Goal: Transaction & Acquisition: Purchase product/service

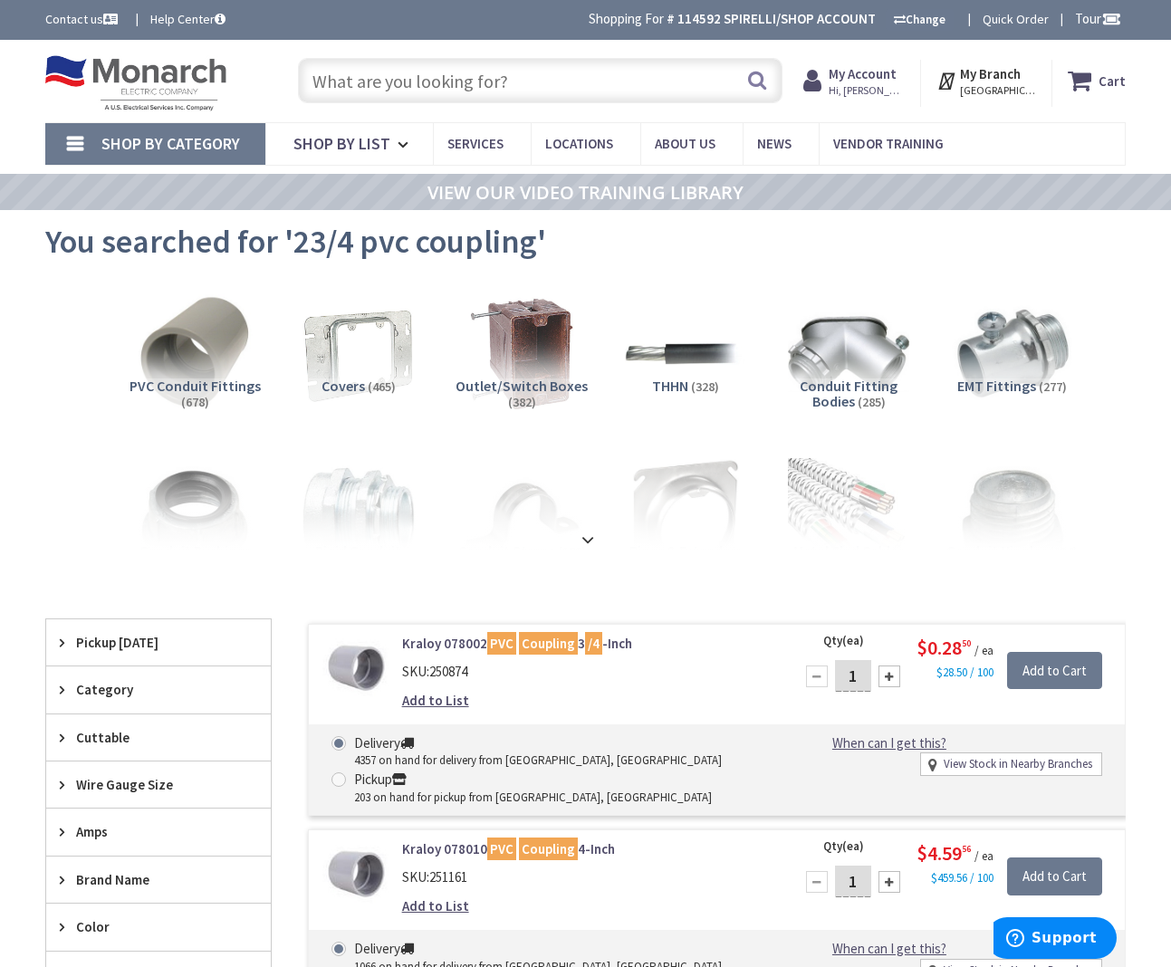
click at [547, 87] on input "text" at bounding box center [540, 80] width 484 height 45
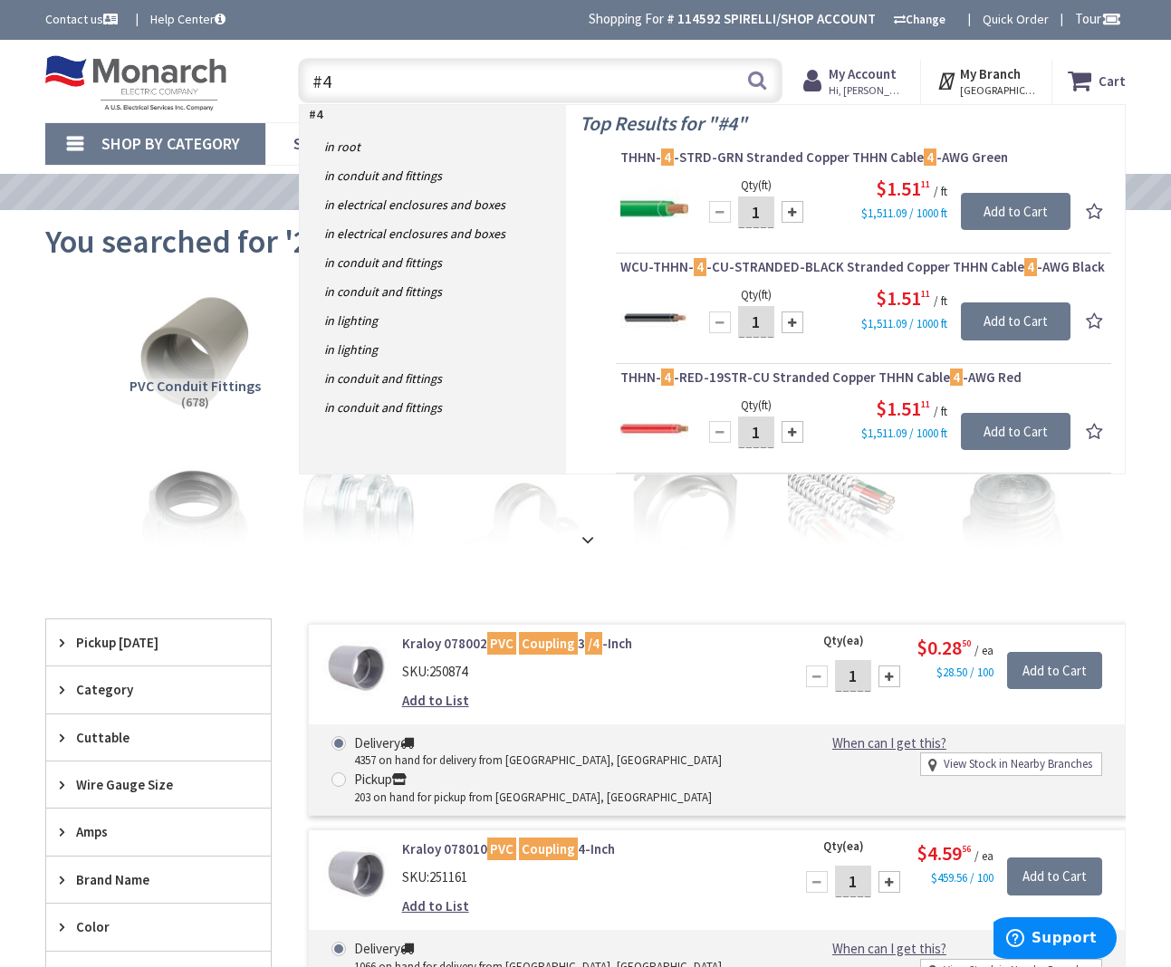
click at [496, 81] on input "#4" at bounding box center [540, 80] width 484 height 45
type input "#"
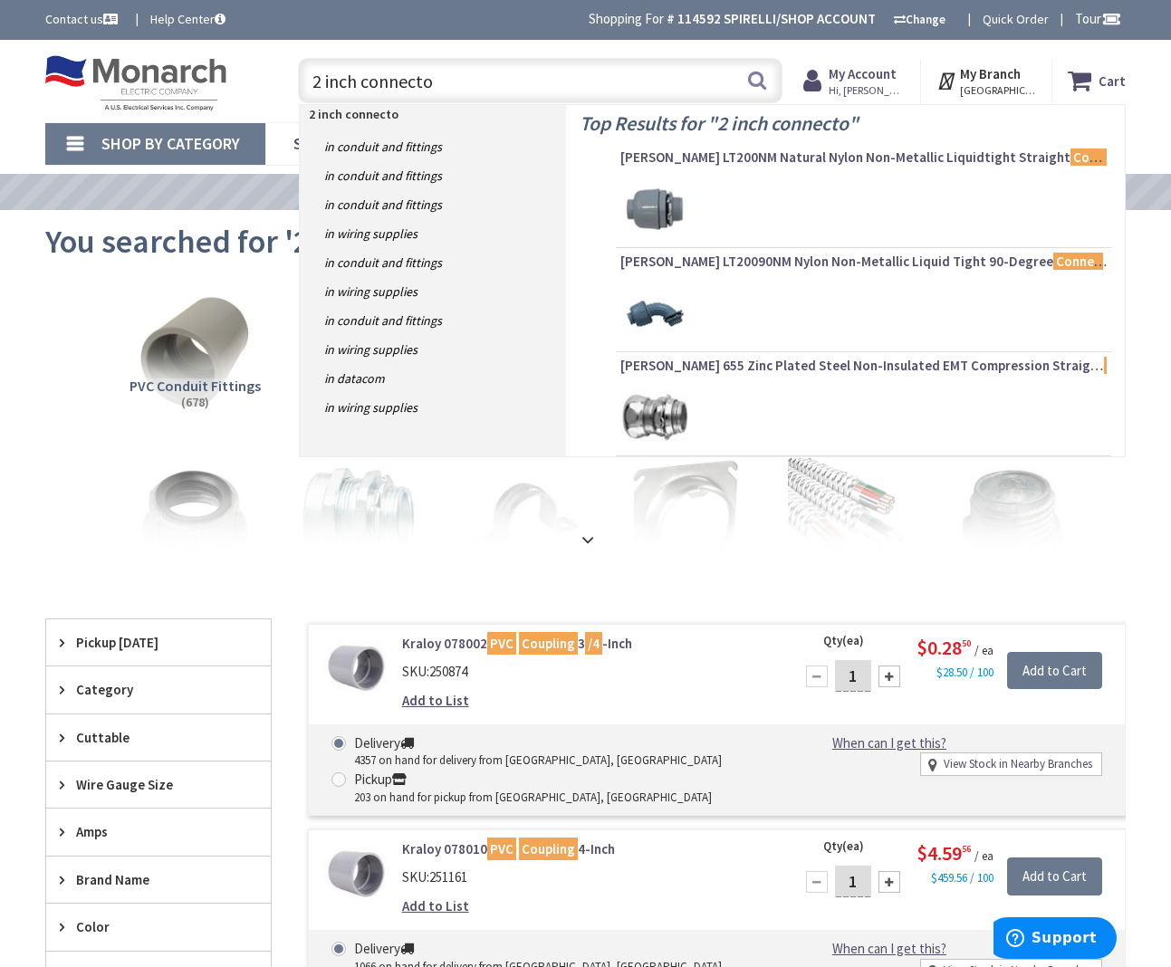
type input "2 inch connector"
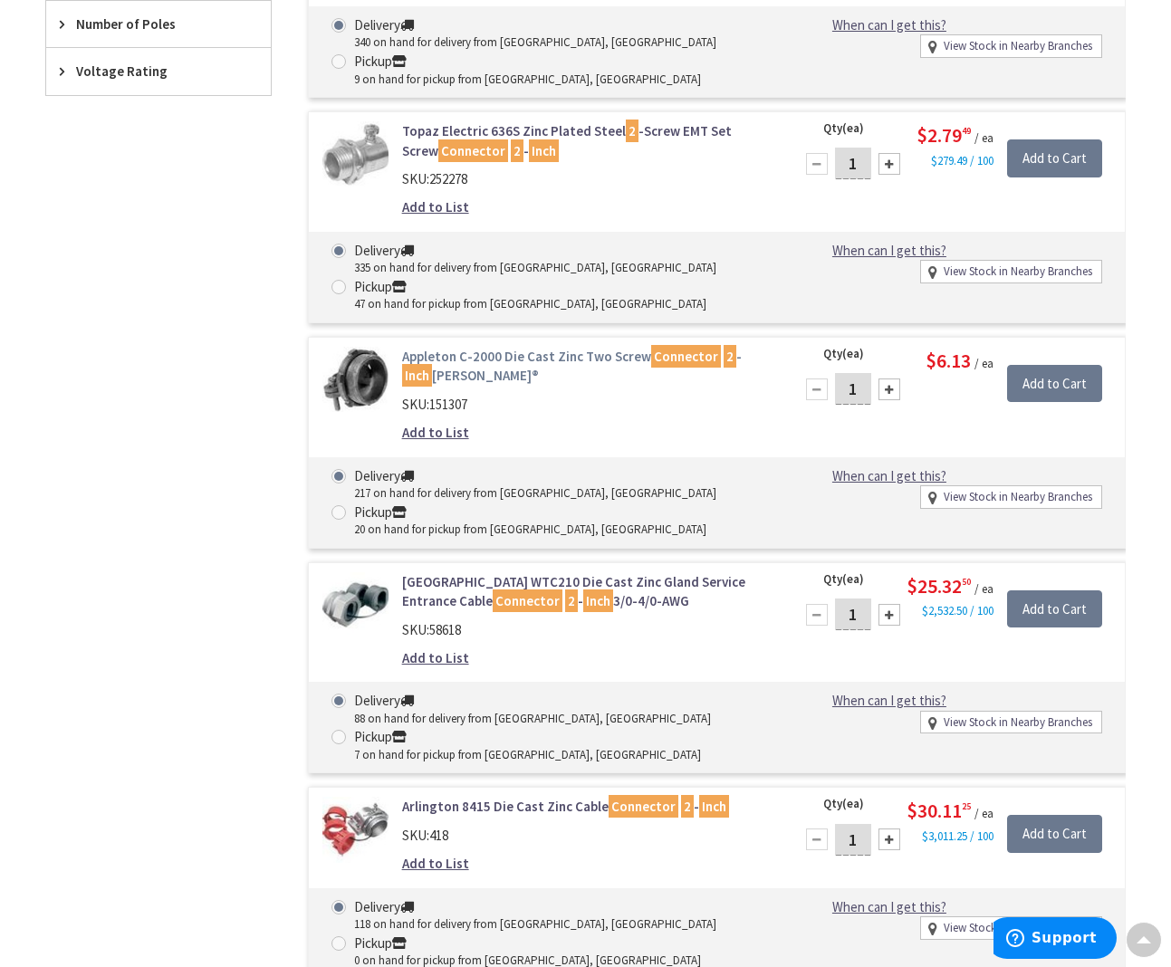
scroll to position [1120, 0]
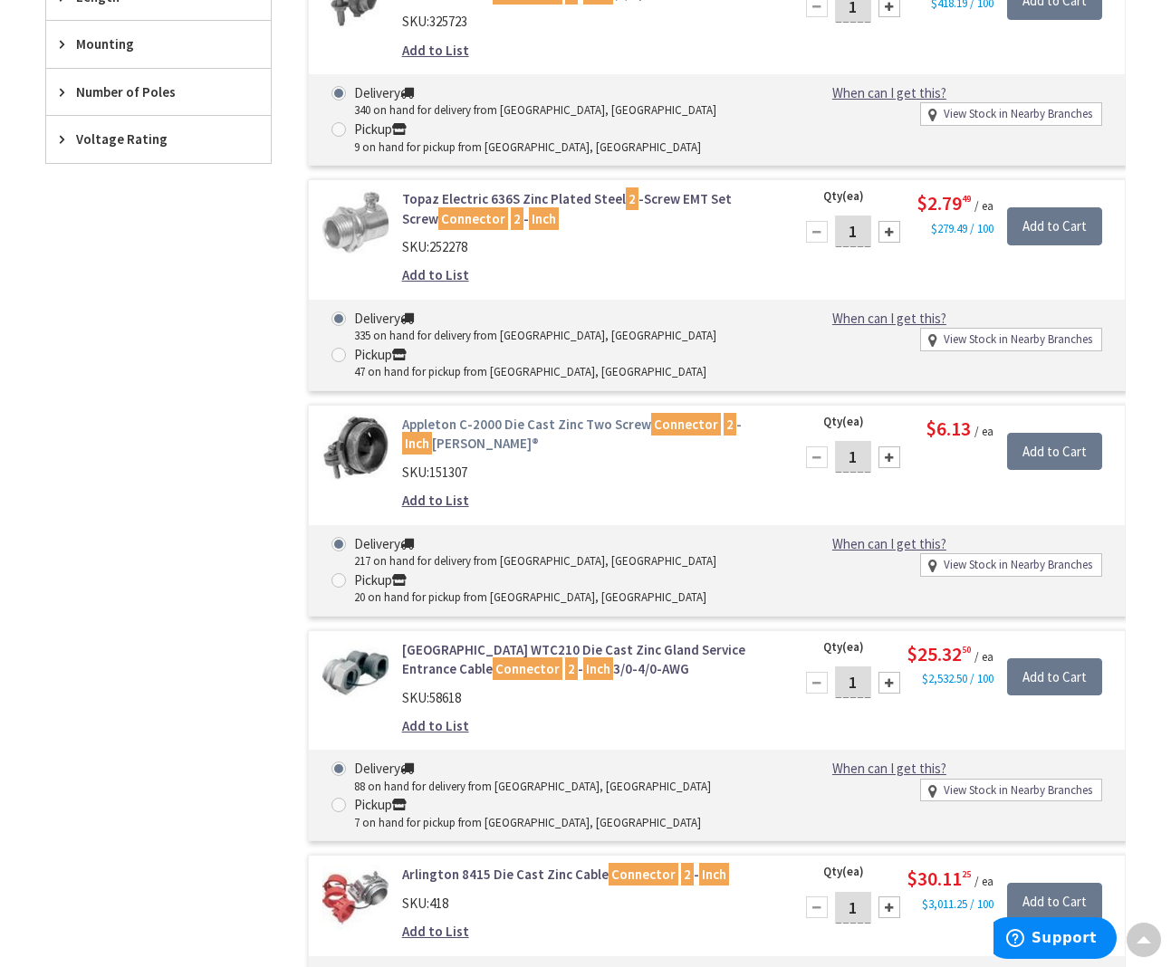
click at [488, 415] on link "Appleton C-2000 Die Cast Zinc Two Screw Connector 2 - Inch Neer®" at bounding box center [586, 434] width 369 height 39
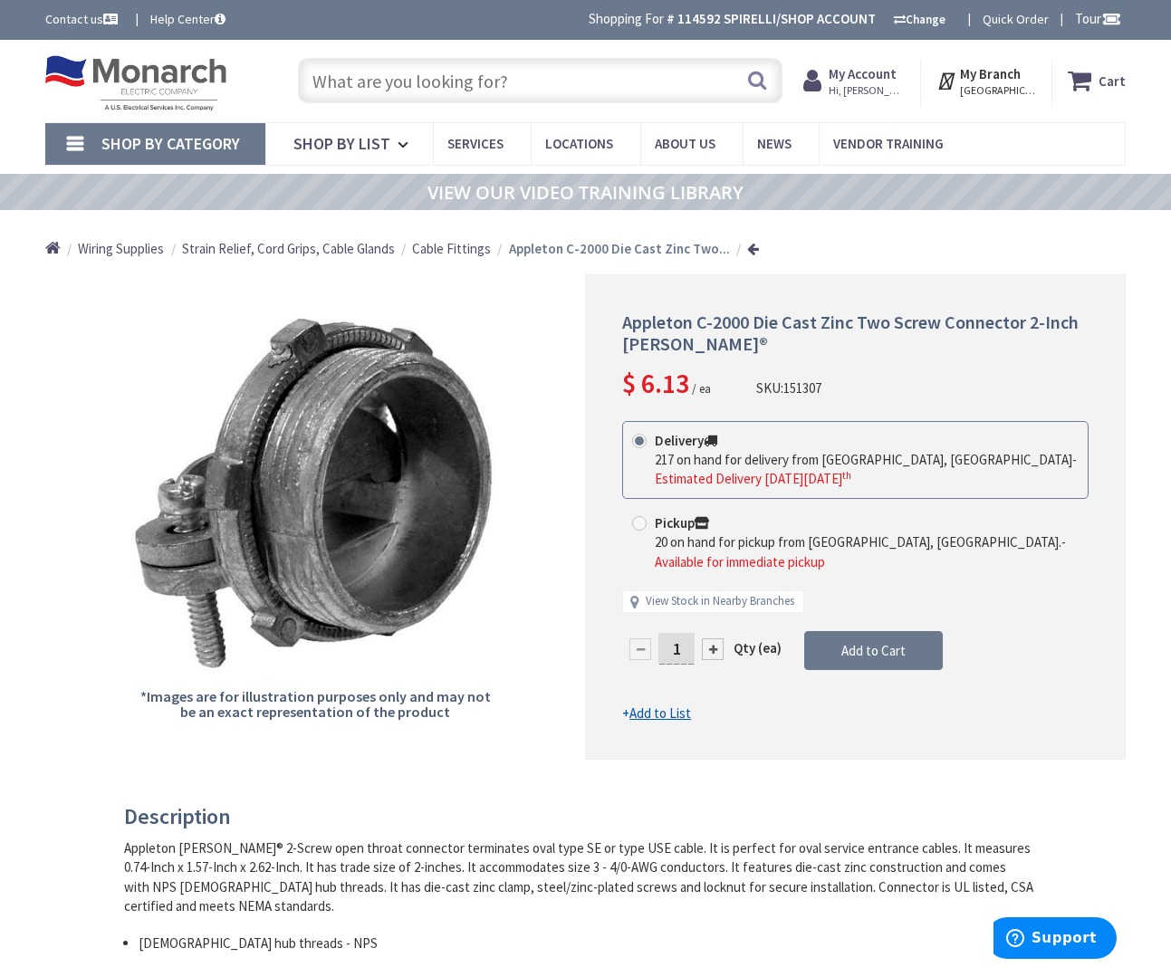
drag, startPoint x: 636, startPoint y: 84, endPoint x: 625, endPoint y: 86, distance: 11.0
click at [625, 86] on input "text" at bounding box center [540, 80] width 484 height 45
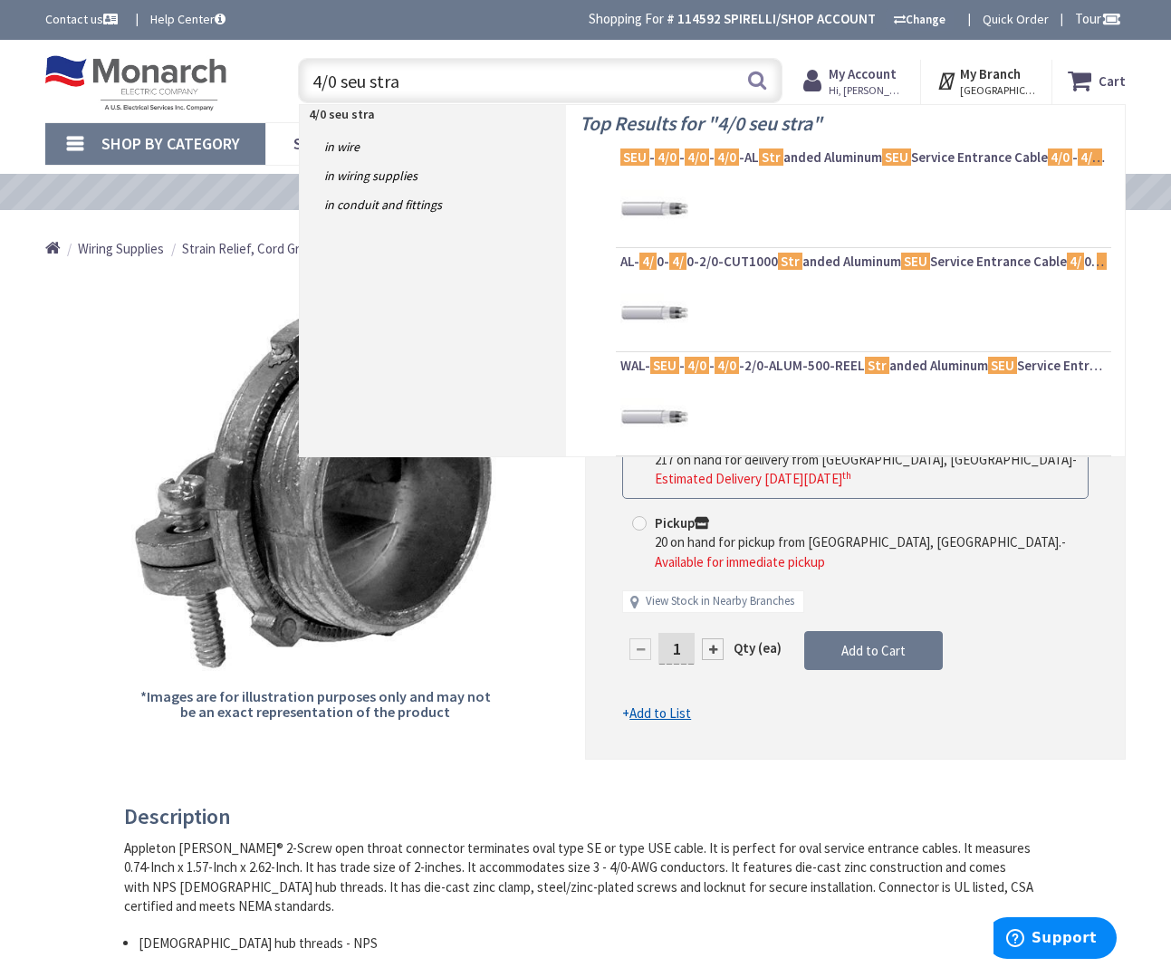
type input "4/0 seu strap"
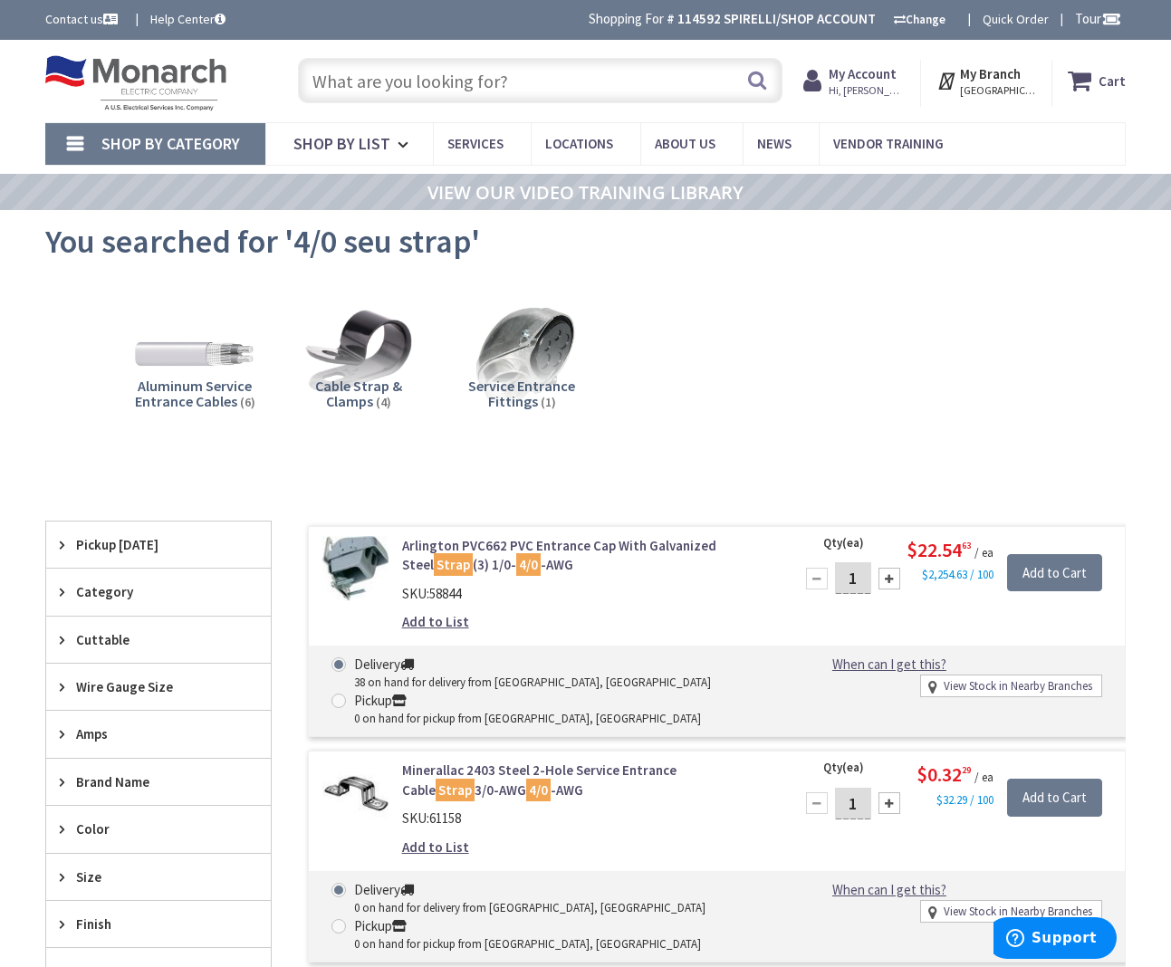
drag, startPoint x: 464, startPoint y: 80, endPoint x: 641, endPoint y: 101, distance: 178.8
click at [464, 80] on input "text" at bounding box center [540, 80] width 484 height 45
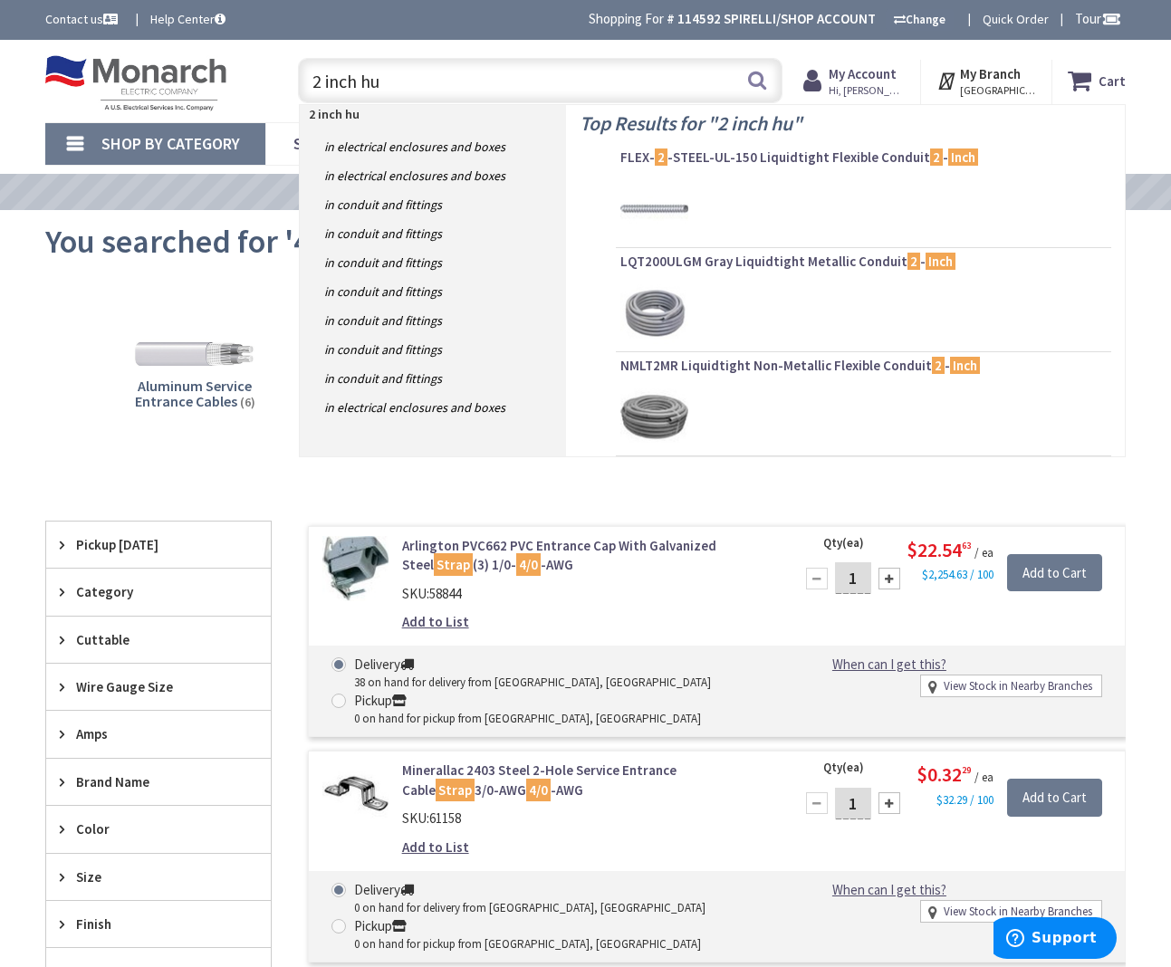
type input "2 inch hub"
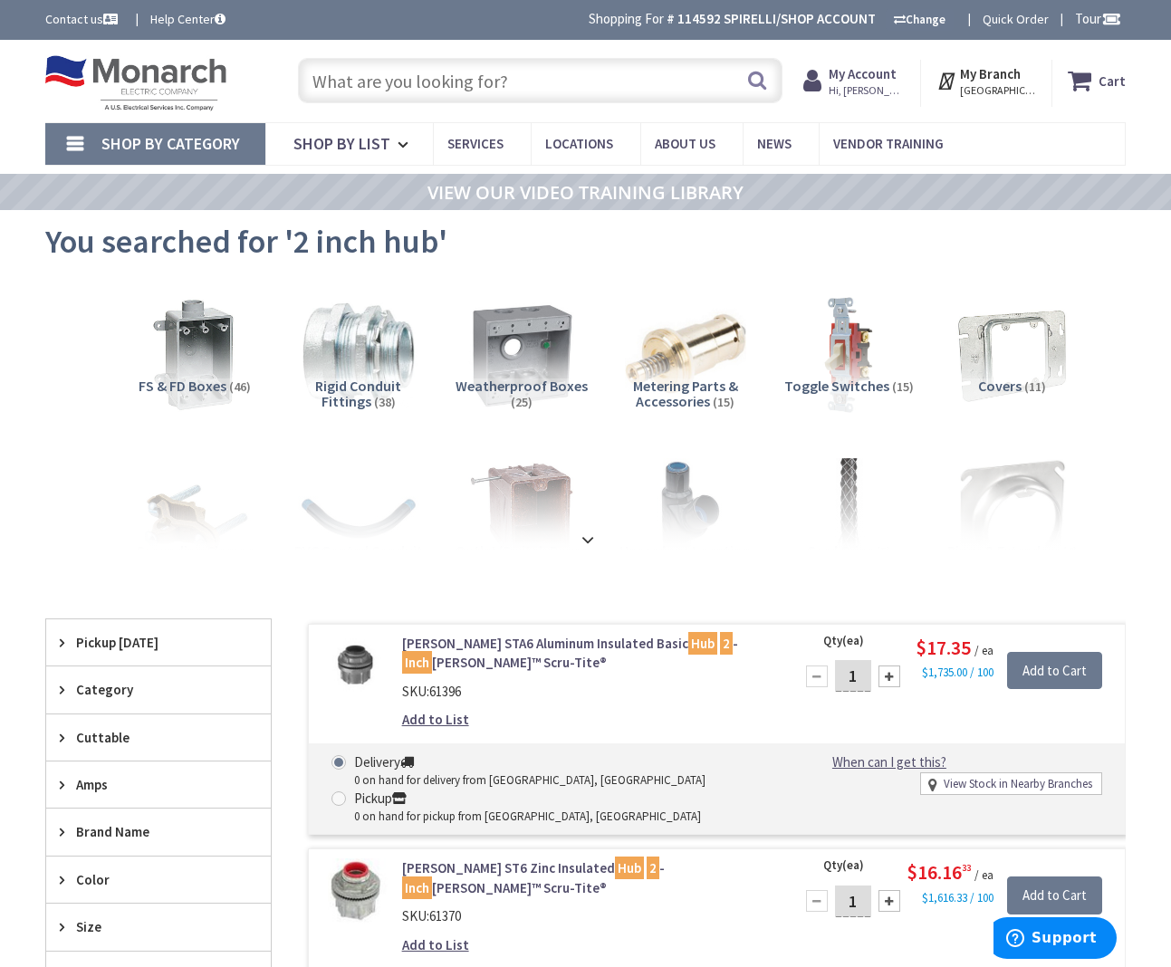
drag, startPoint x: 394, startPoint y: 81, endPoint x: 545, endPoint y: 71, distance: 151.5
click at [395, 81] on input "text" at bounding box center [540, 80] width 484 height 45
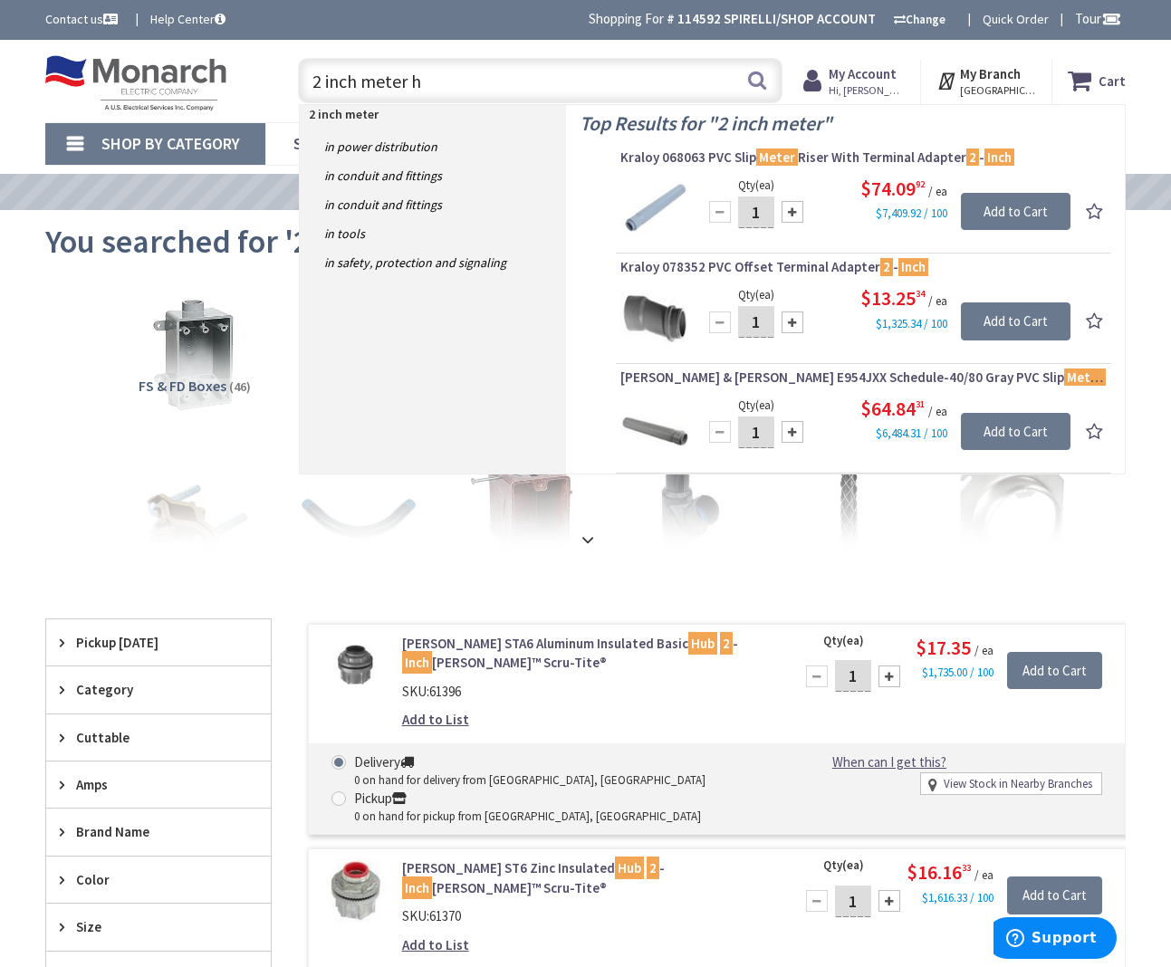
type input "2 inch meter hu"
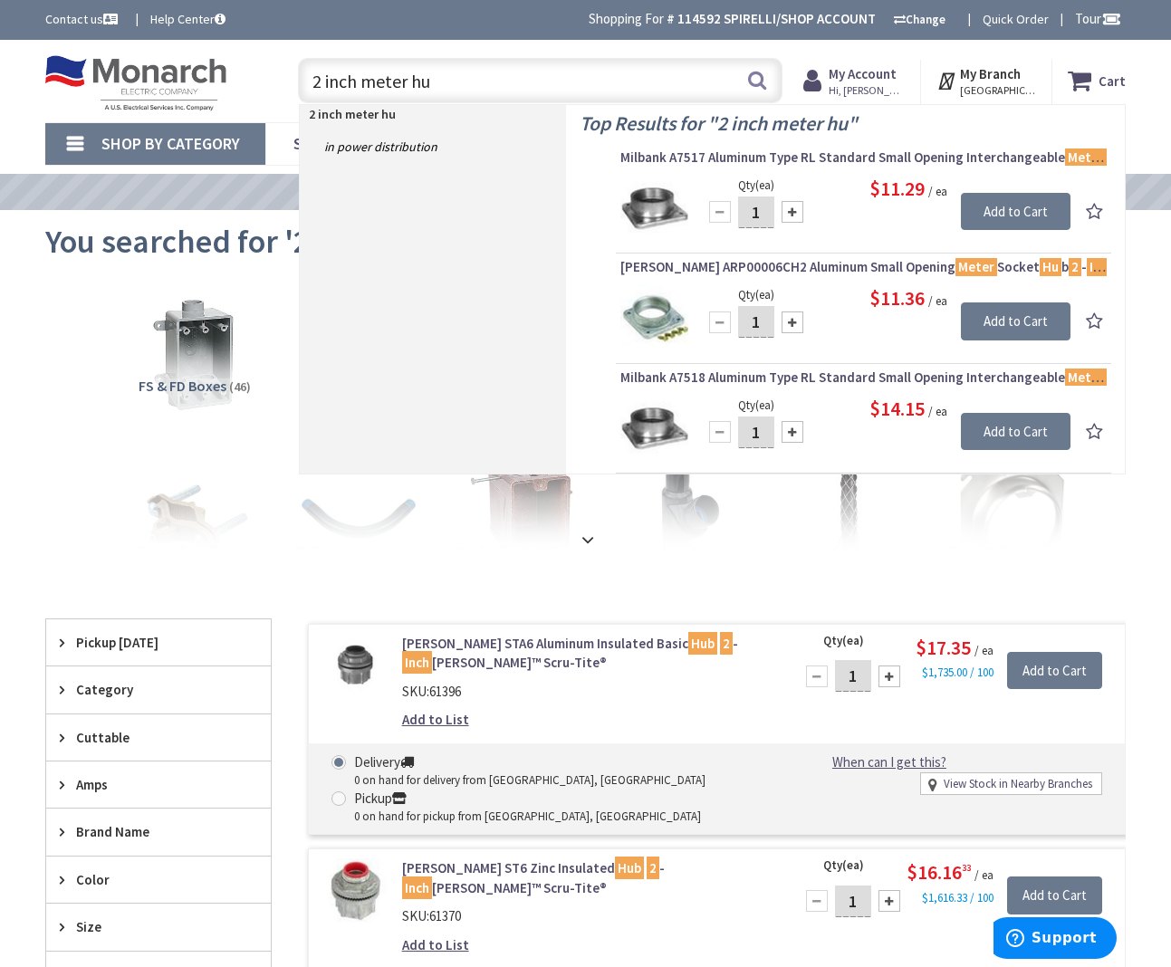
drag, startPoint x: 457, startPoint y: 75, endPoint x: 283, endPoint y: 66, distance: 174.1
click at [283, 66] on div "2 inch meter hu 2 inch meter hu Search" at bounding box center [535, 80] width 521 height 58
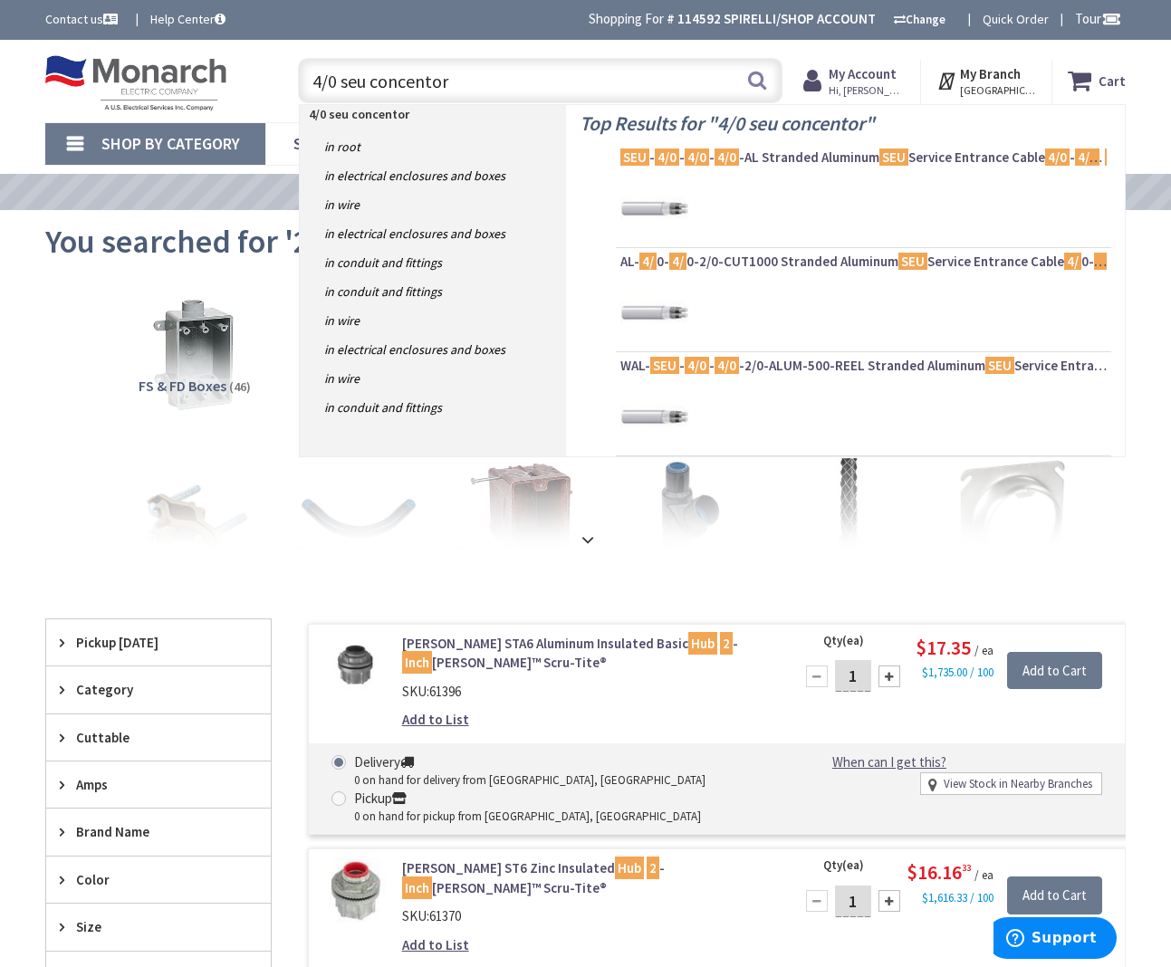
scroll to position [6, 1]
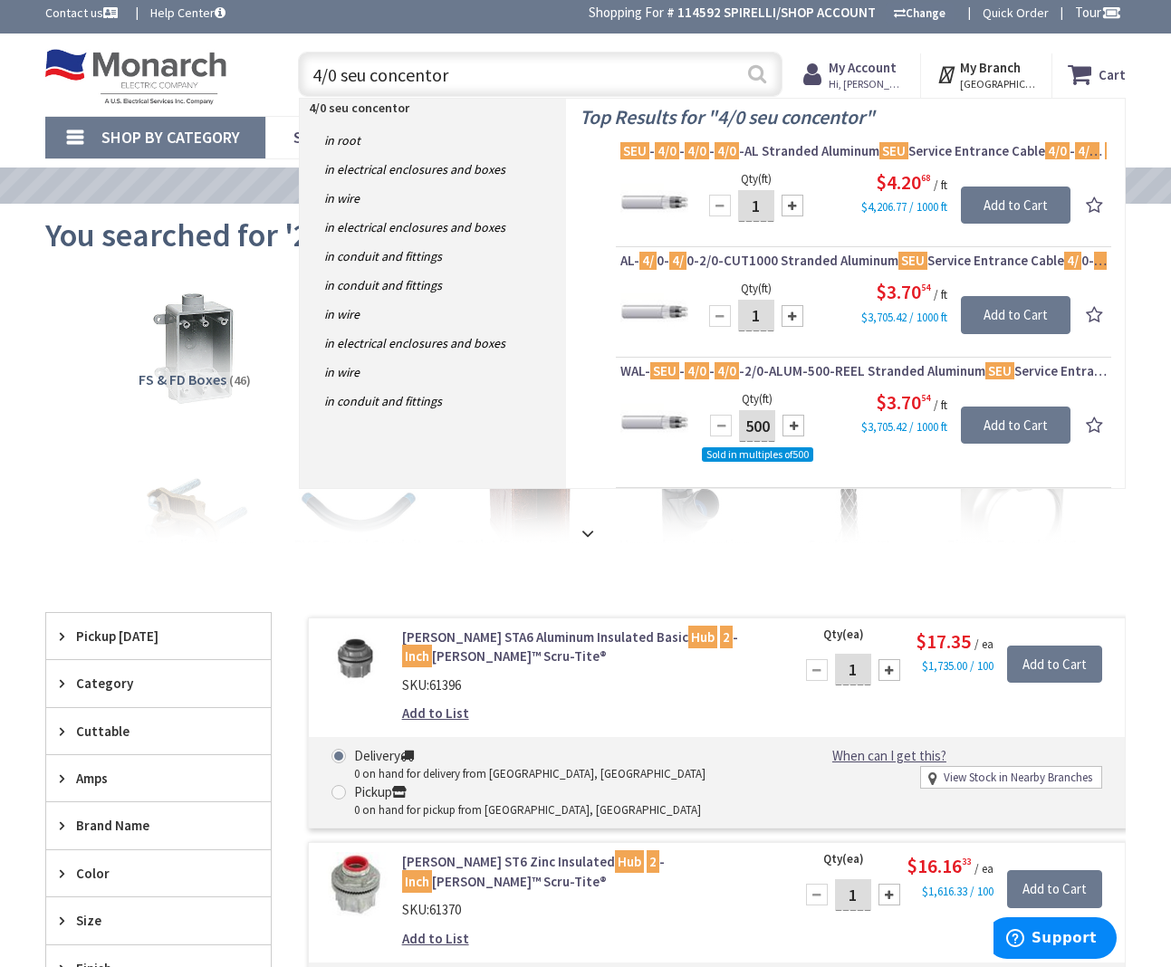
type input "4/0 seu concentor"
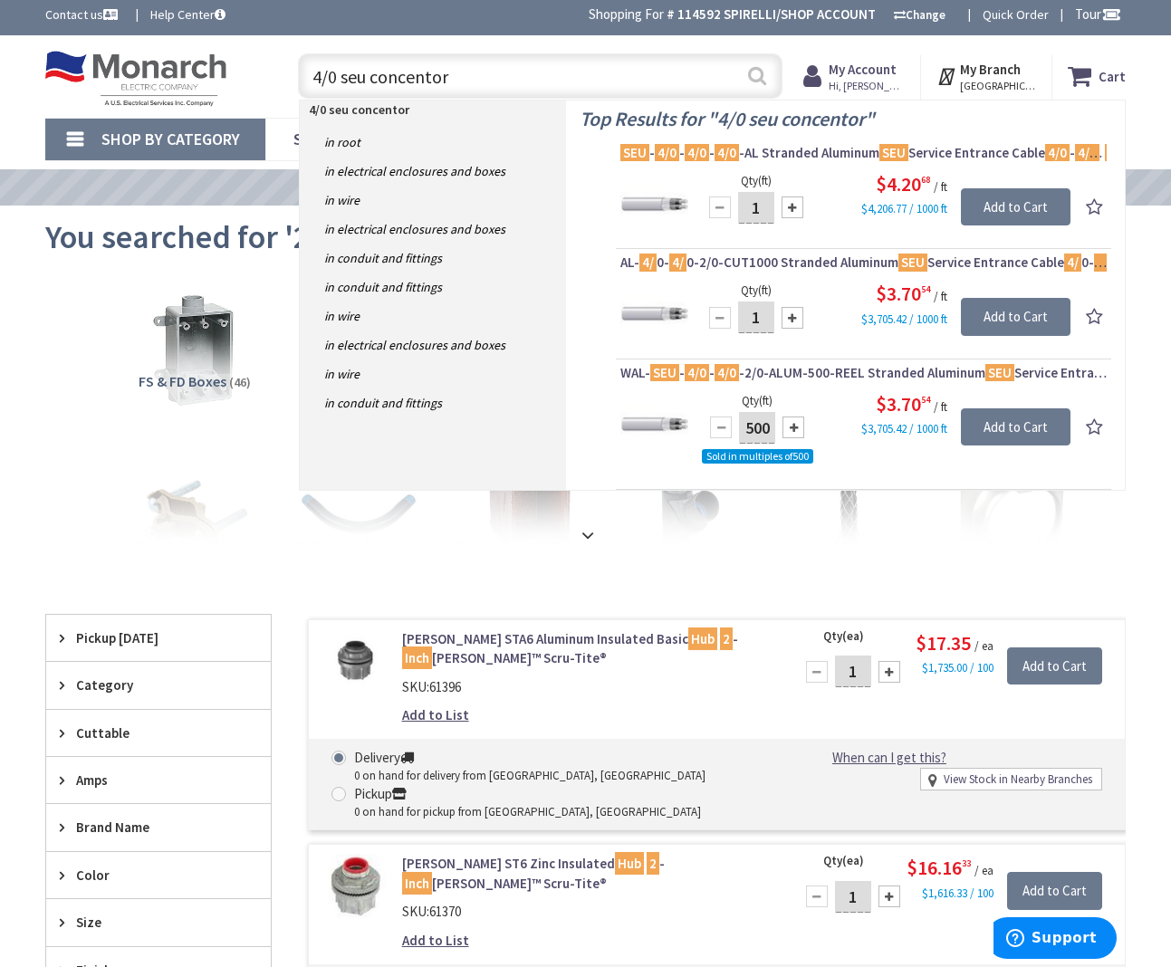
click at [754, 74] on button "Search" at bounding box center [757, 75] width 24 height 41
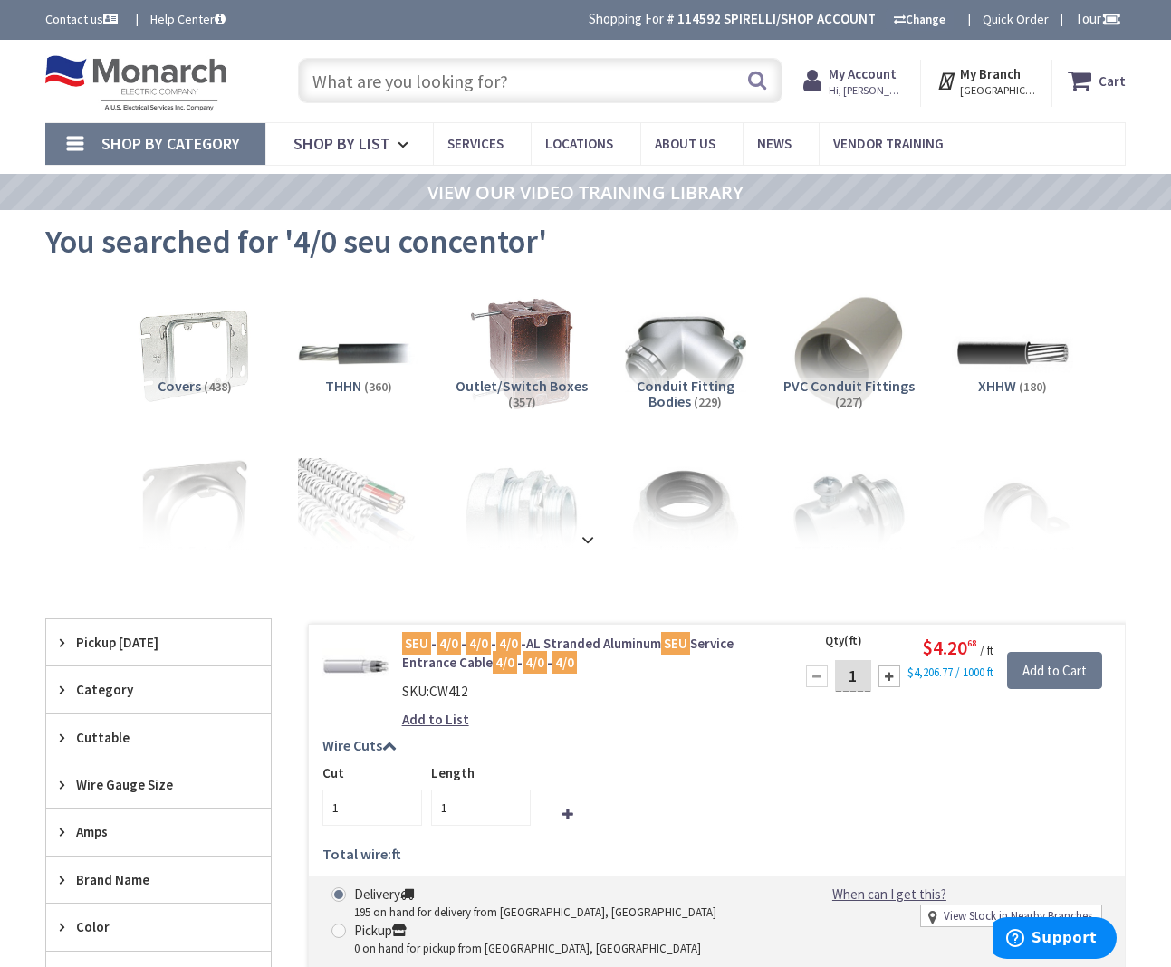
click at [342, 79] on input "text" at bounding box center [540, 80] width 484 height 45
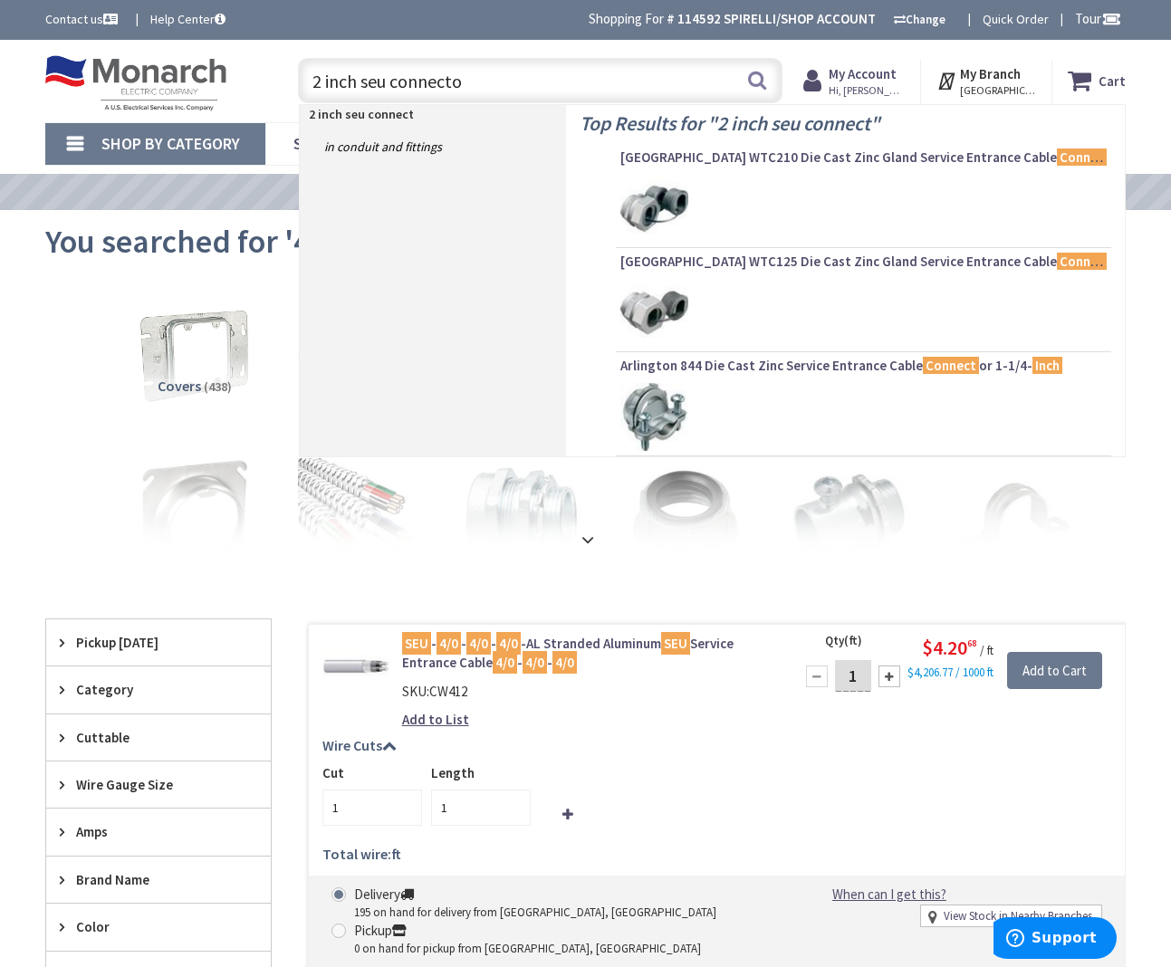
type input "2 inch seu connector"
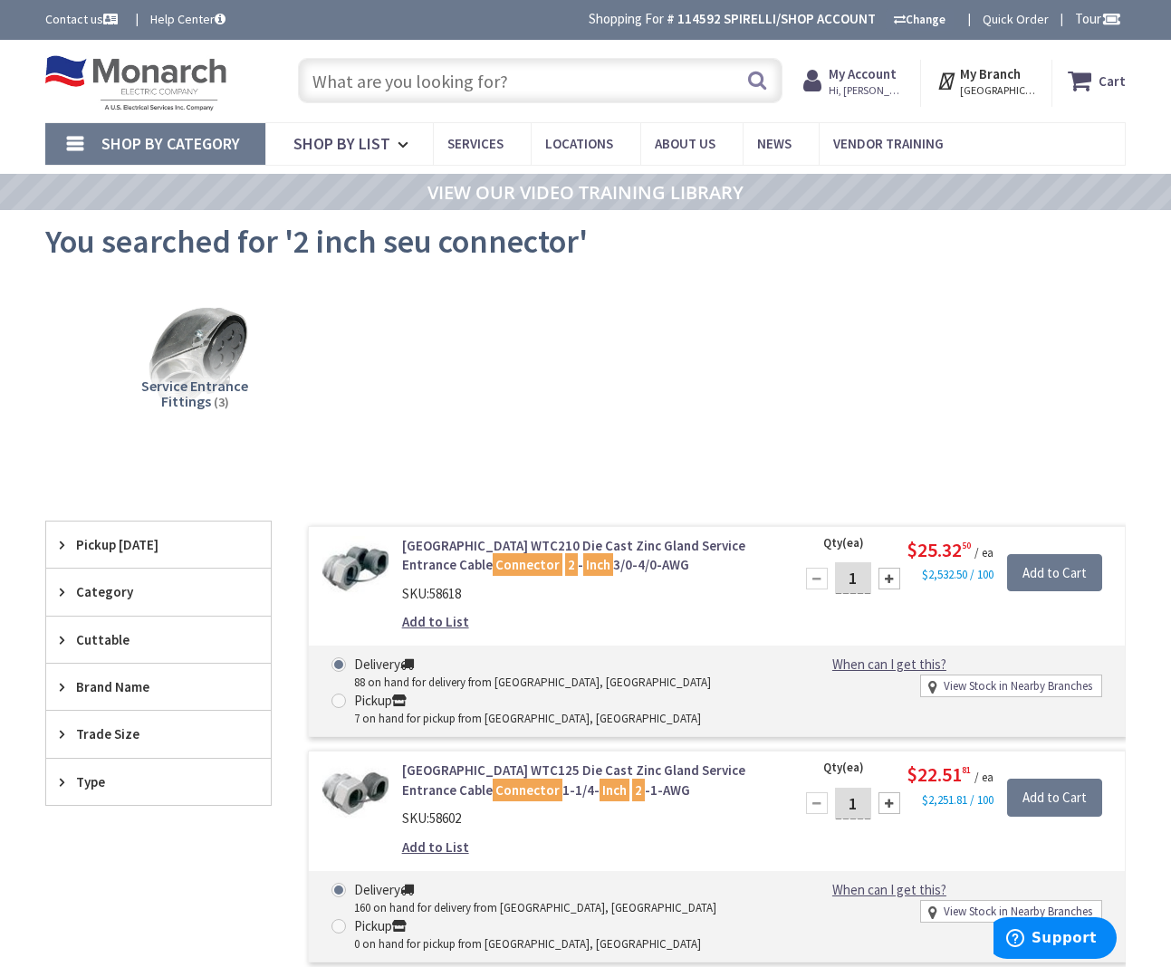
click at [338, 79] on input "text" at bounding box center [540, 80] width 484 height 45
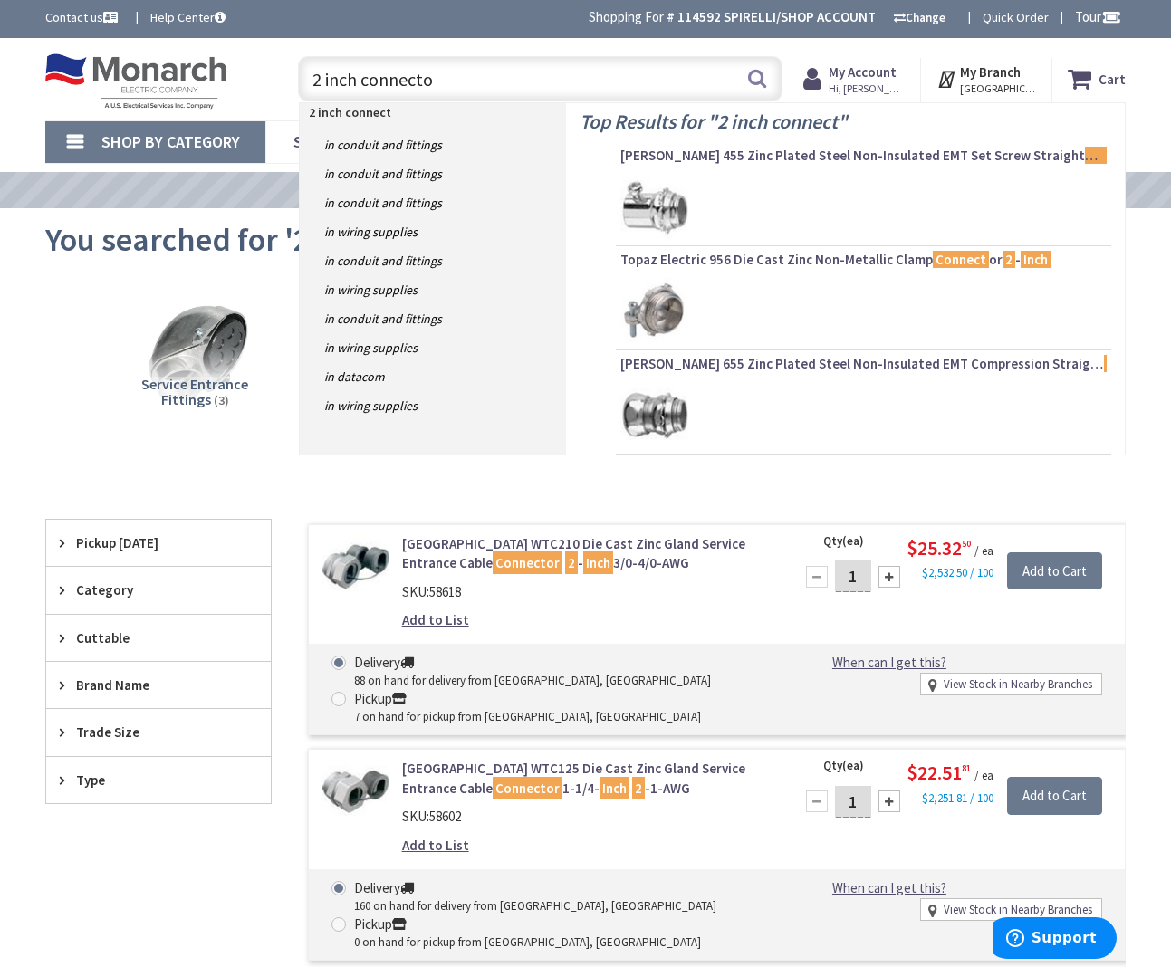
type input "2 inch connector"
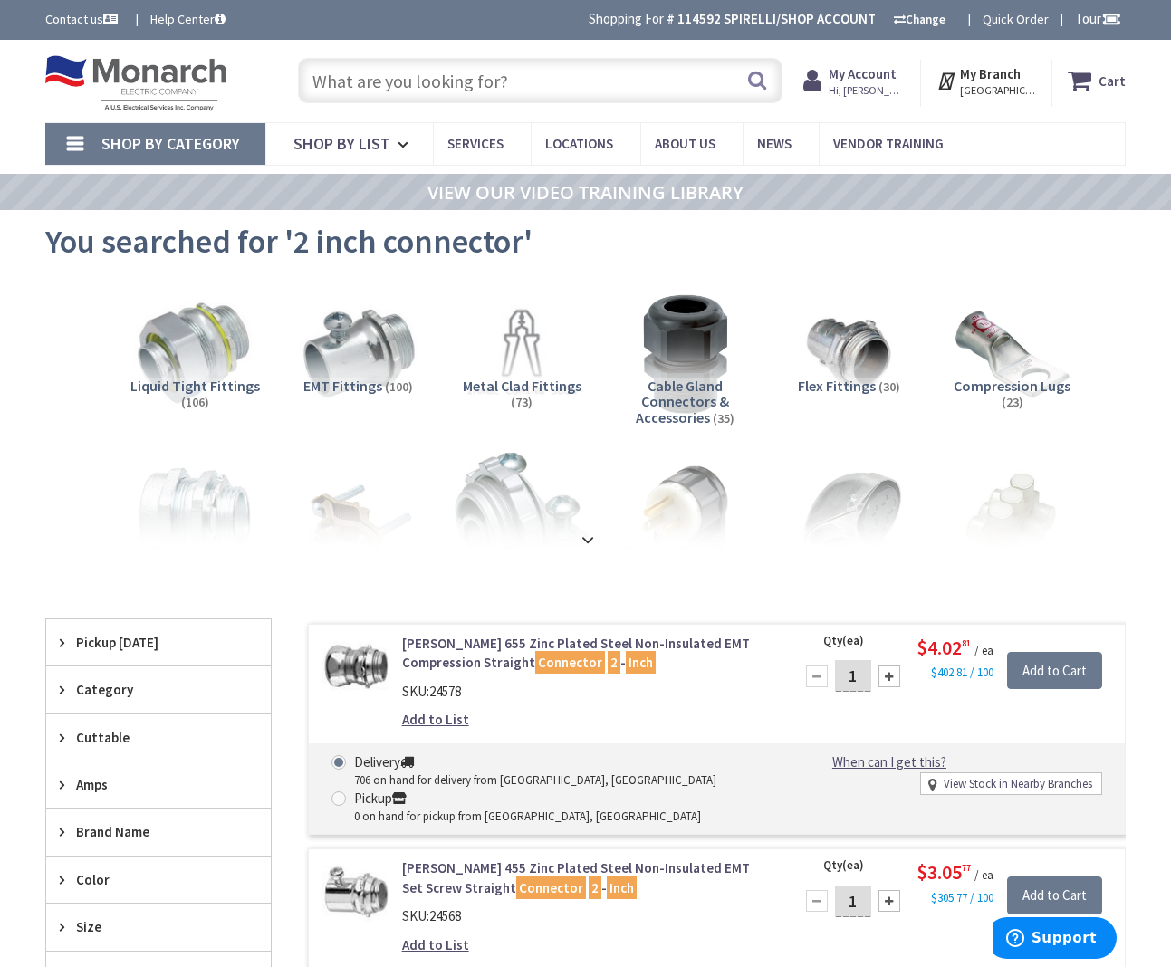
click at [583, 531] on strong at bounding box center [588, 538] width 22 height 20
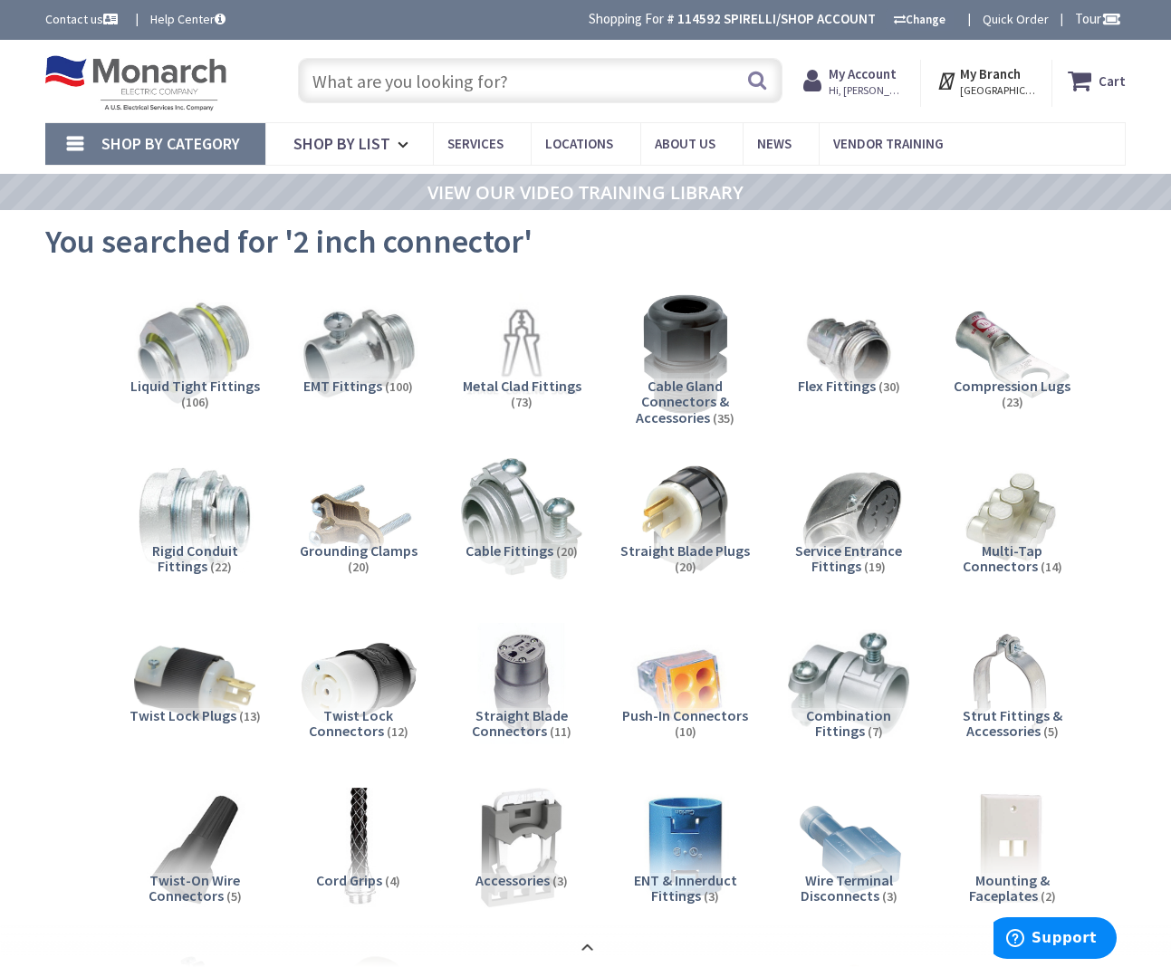
click at [512, 89] on input "text" at bounding box center [540, 80] width 484 height 45
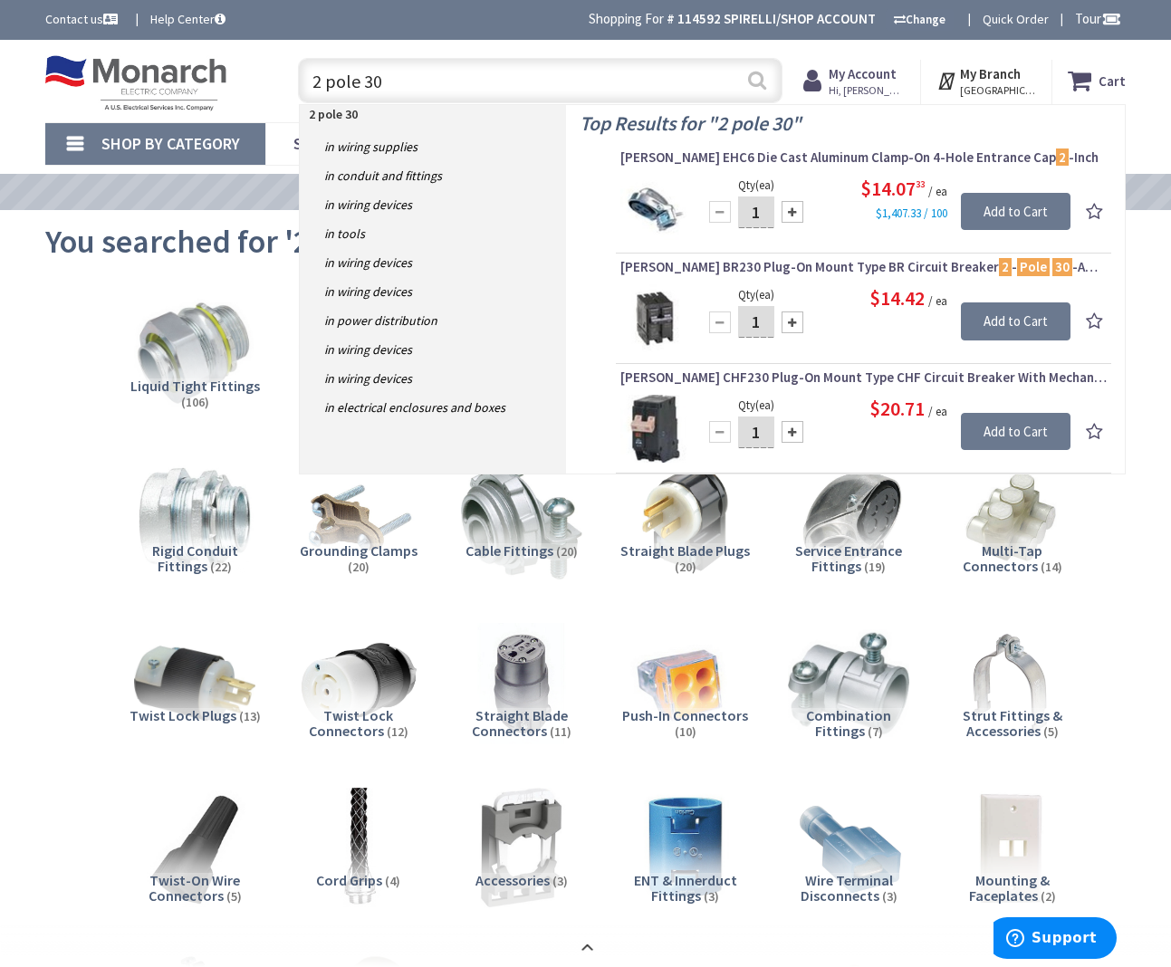
type input "2 pole 30"
click at [751, 84] on button "Search" at bounding box center [757, 80] width 24 height 41
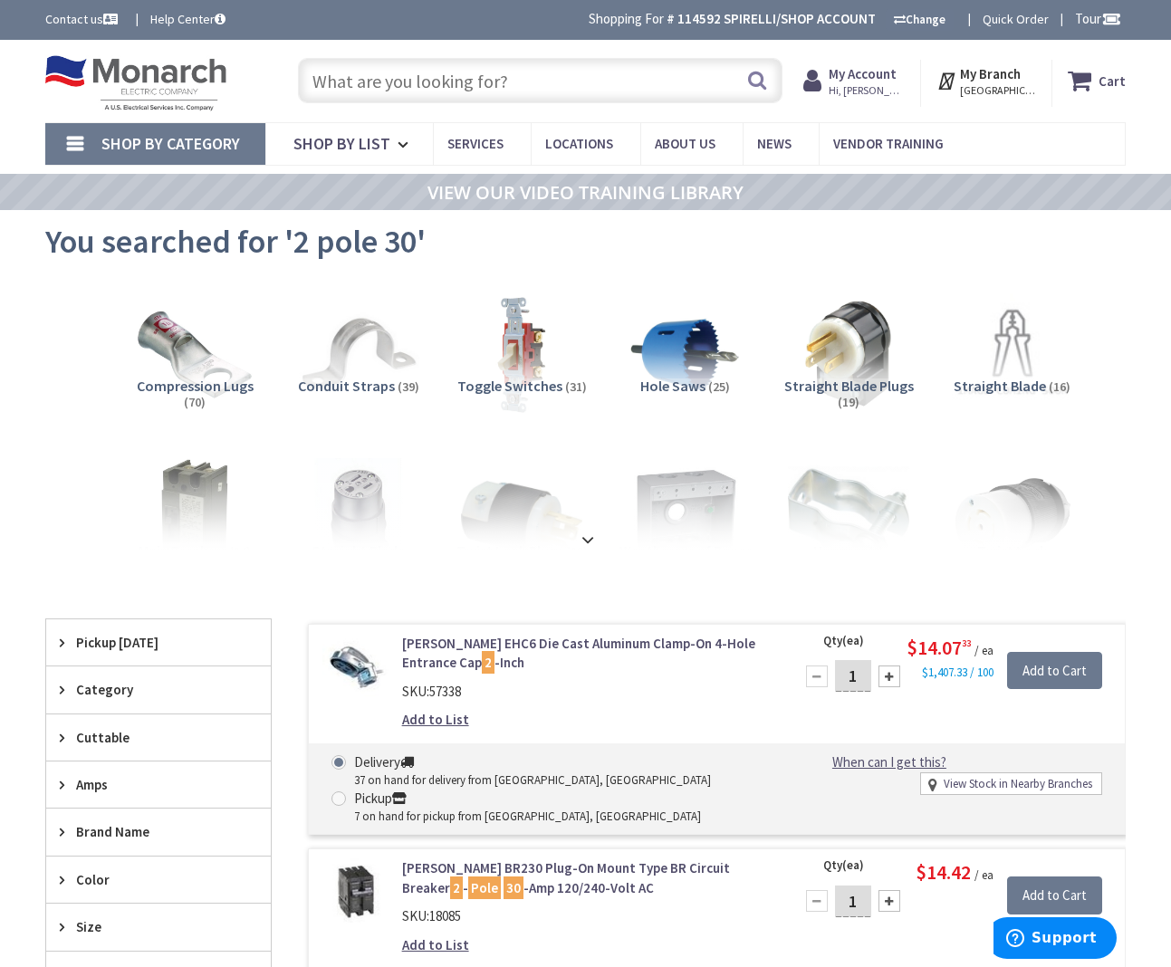
click at [528, 84] on input "text" at bounding box center [540, 80] width 484 height 45
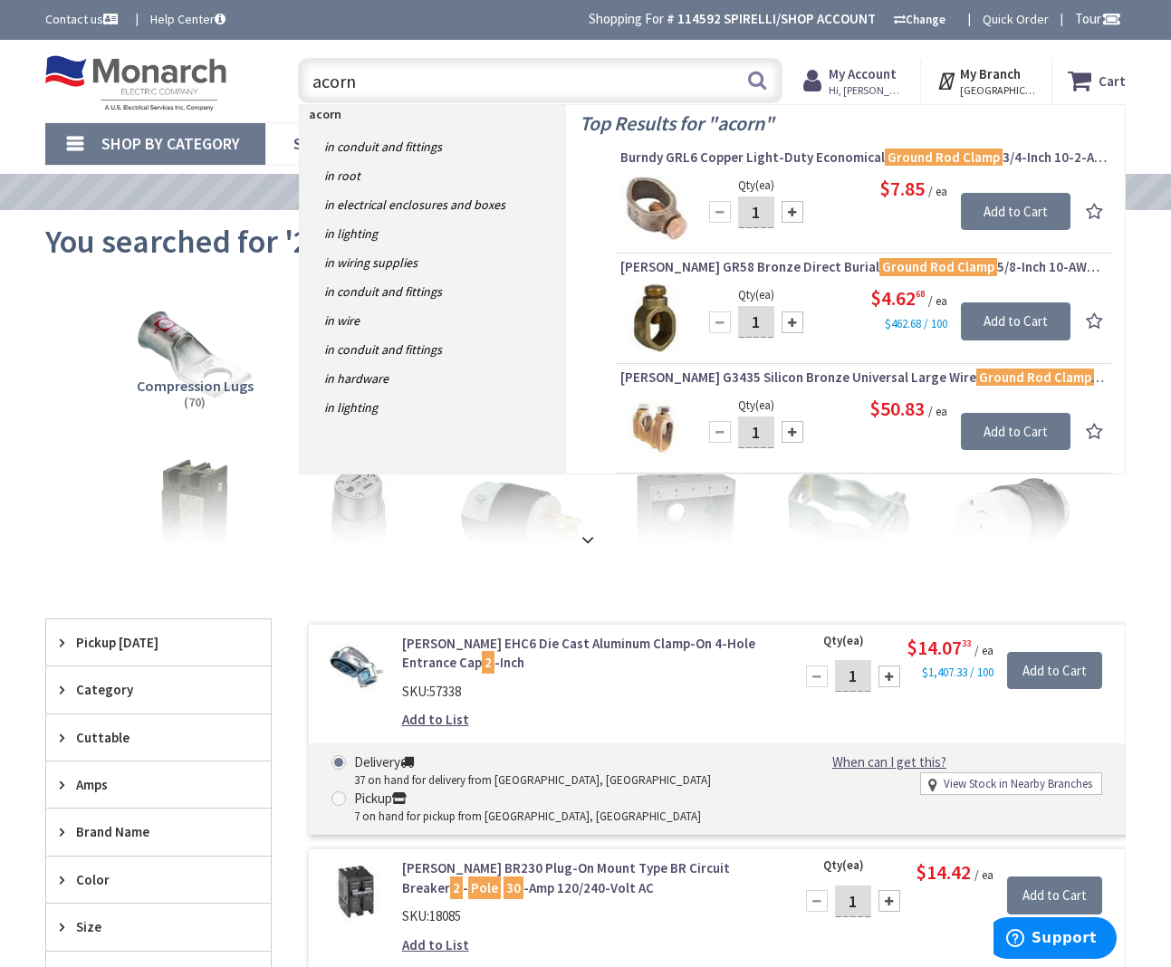
drag, startPoint x: 461, startPoint y: 87, endPoint x: 185, endPoint y: 87, distance: 276.2
click at [377, 81] on input "acorn" at bounding box center [540, 80] width 484 height 45
type input "acorn"
click at [340, 75] on input "acorn" at bounding box center [540, 80] width 484 height 45
drag, startPoint x: 397, startPoint y: 89, endPoint x: 273, endPoint y: 79, distance: 124.4
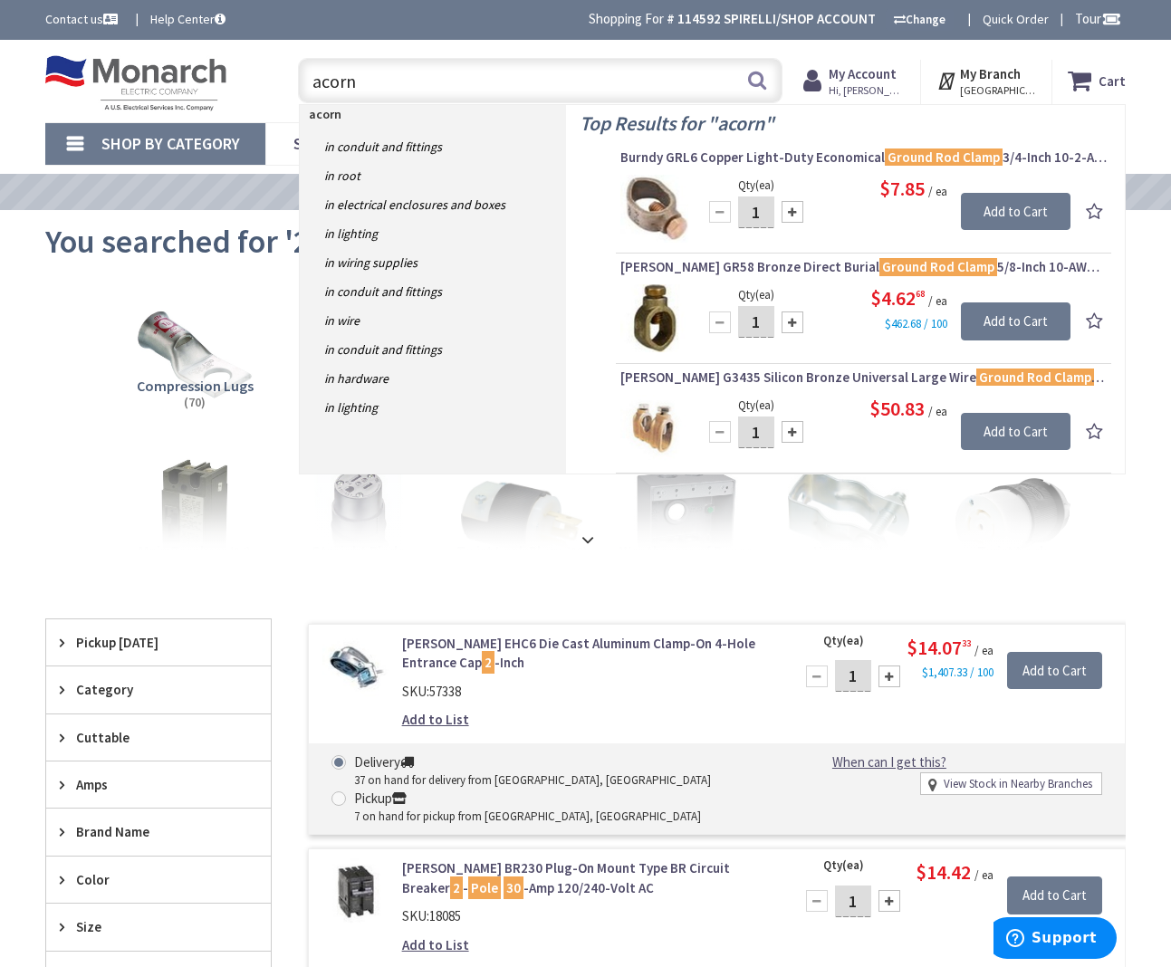
click at [273, 79] on div "Toggle Nav acorn acorn Search Cart My Cart Close" at bounding box center [585, 81] width 1107 height 61
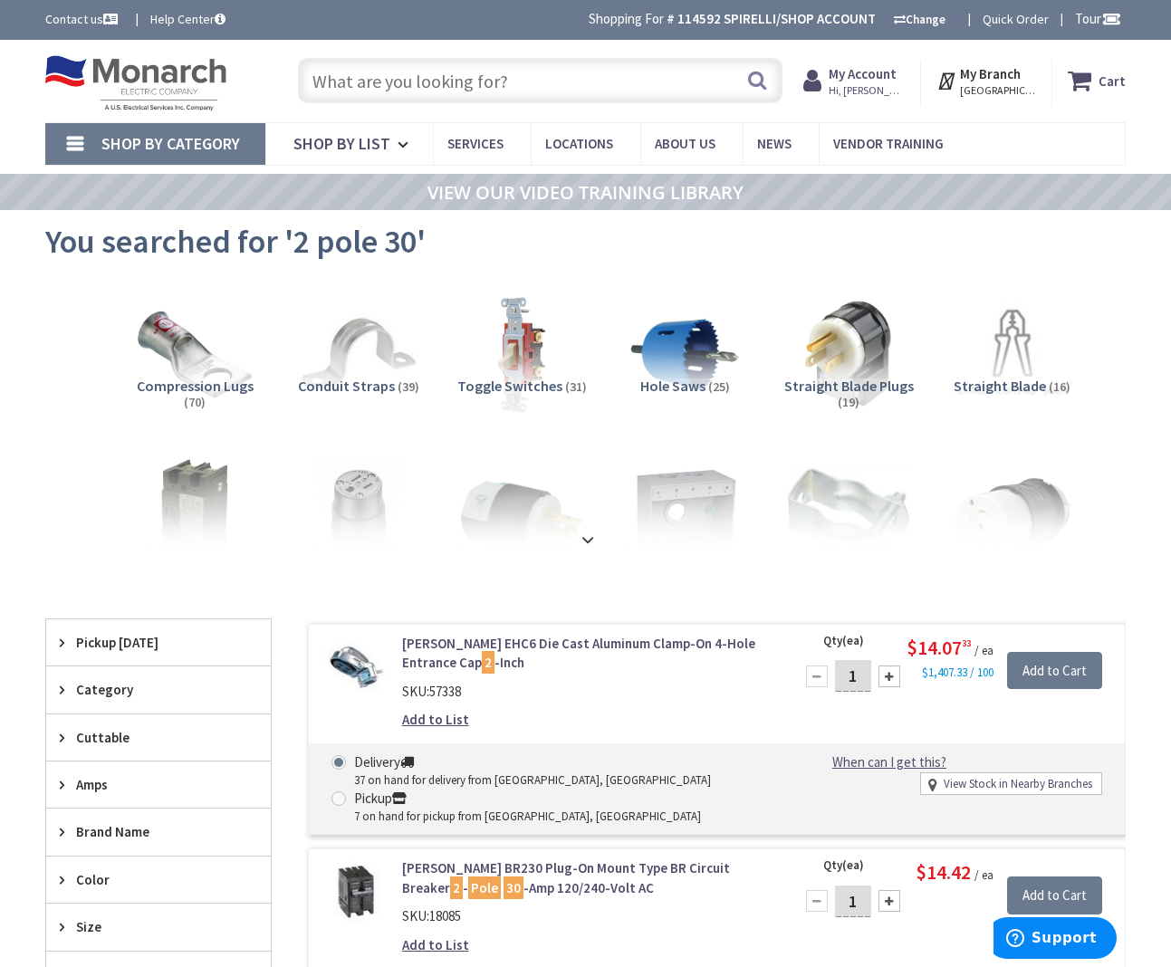
click at [455, 83] on input "text" at bounding box center [540, 80] width 484 height 45
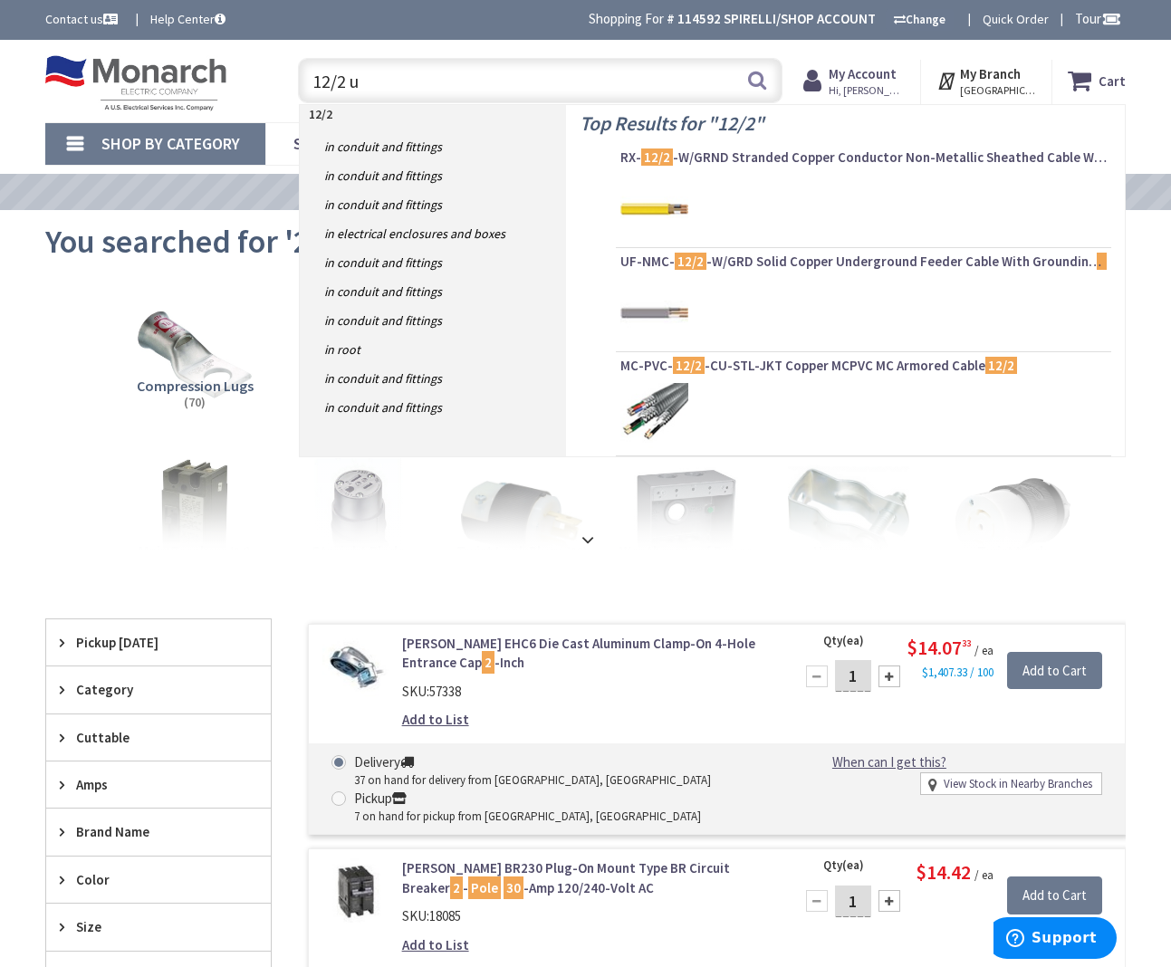
type input "12/2 uf"
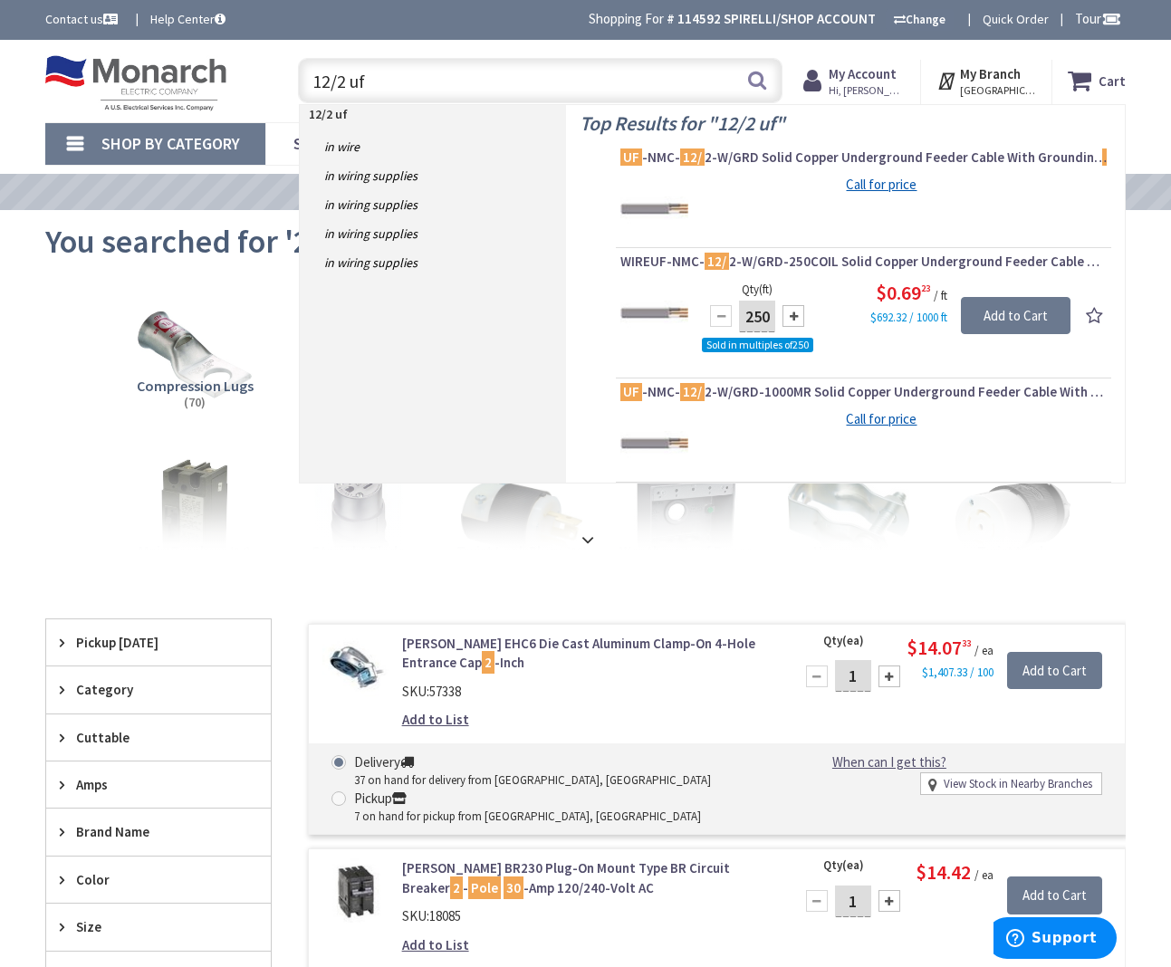
drag, startPoint x: 463, startPoint y: 97, endPoint x: 187, endPoint y: 82, distance: 275.6
click at [187, 82] on div "Toggle Nav 12/2 uf 12/2 uf Search Cart My Cart Close You have no items in your …" at bounding box center [585, 81] width 1107 height 61
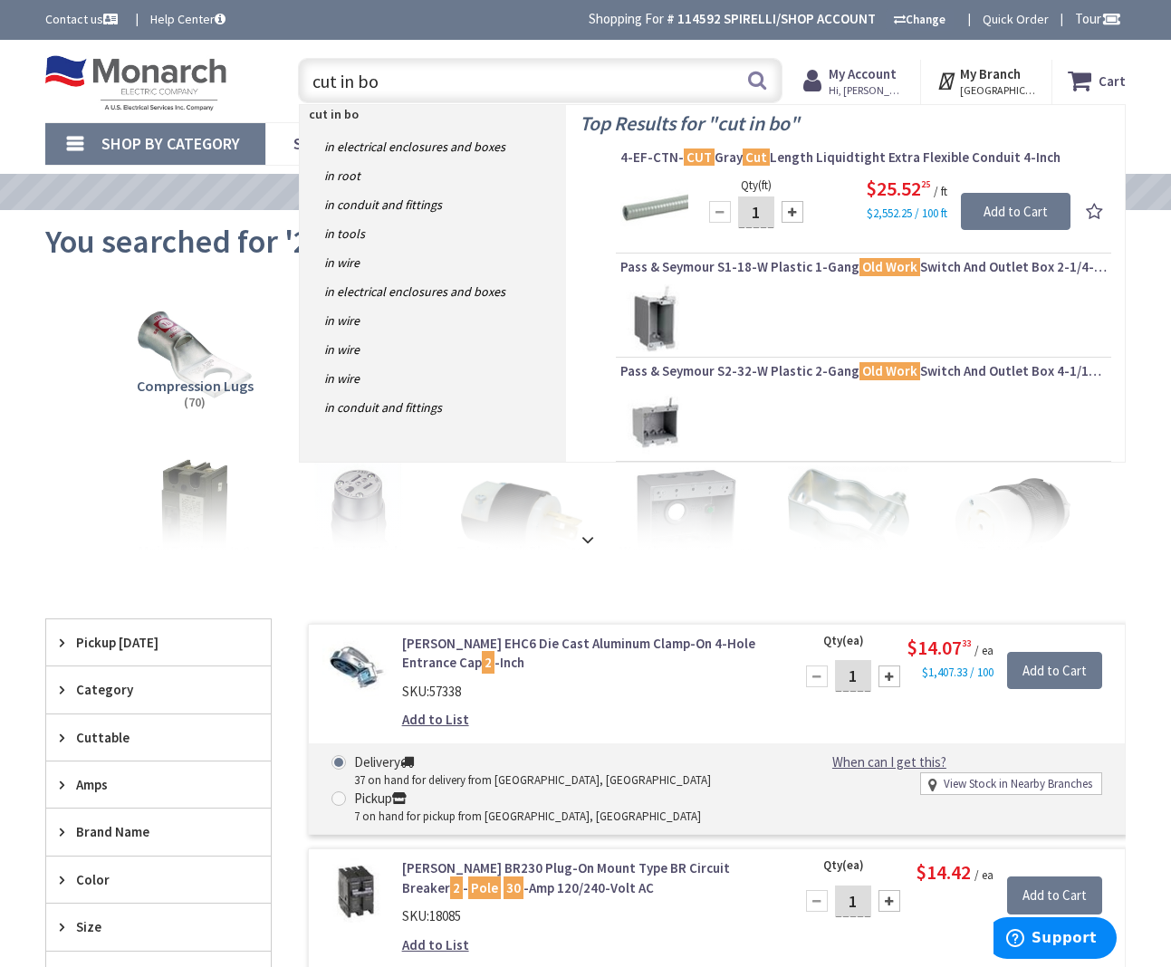
type input "cut in box"
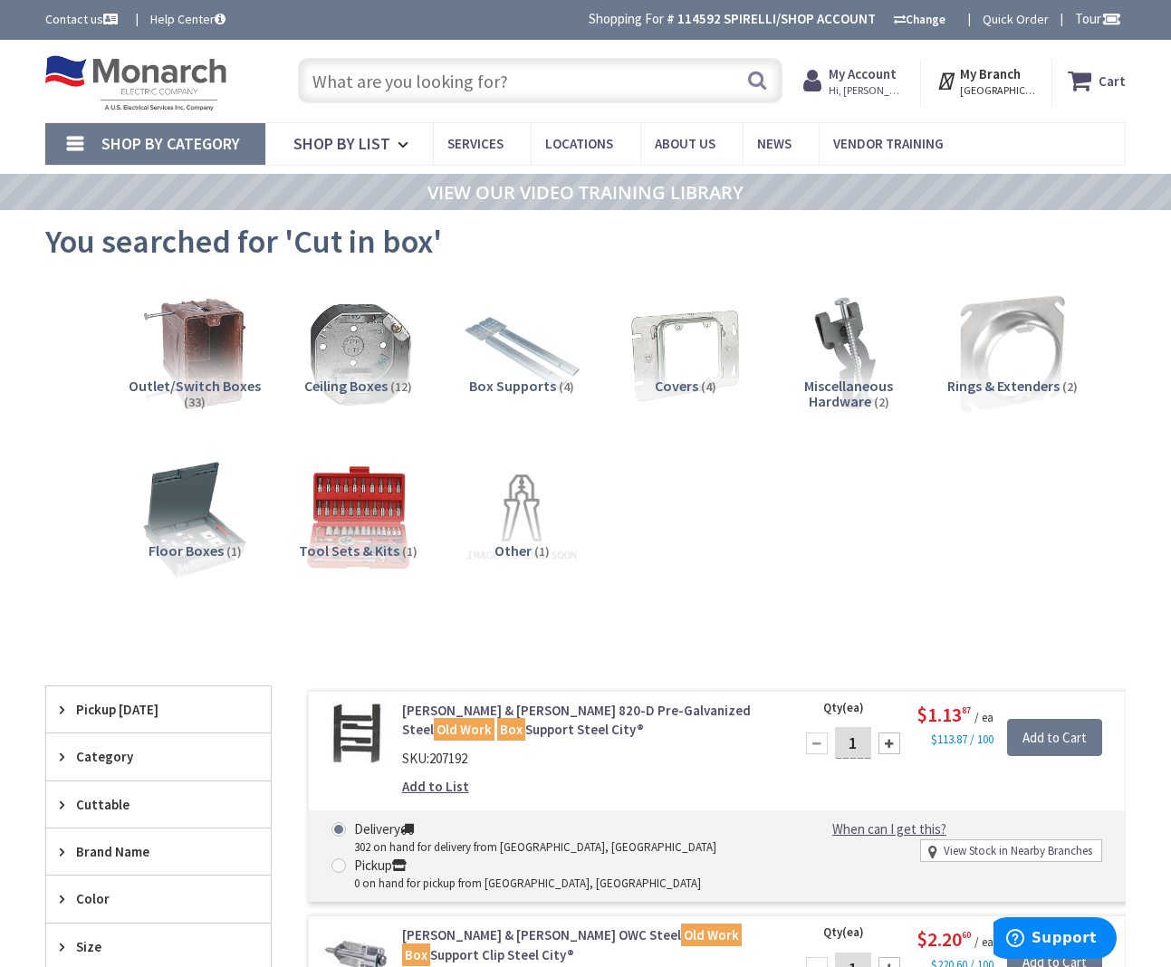
scroll to position [0, 1]
click at [430, 88] on input "text" at bounding box center [540, 80] width 484 height 45
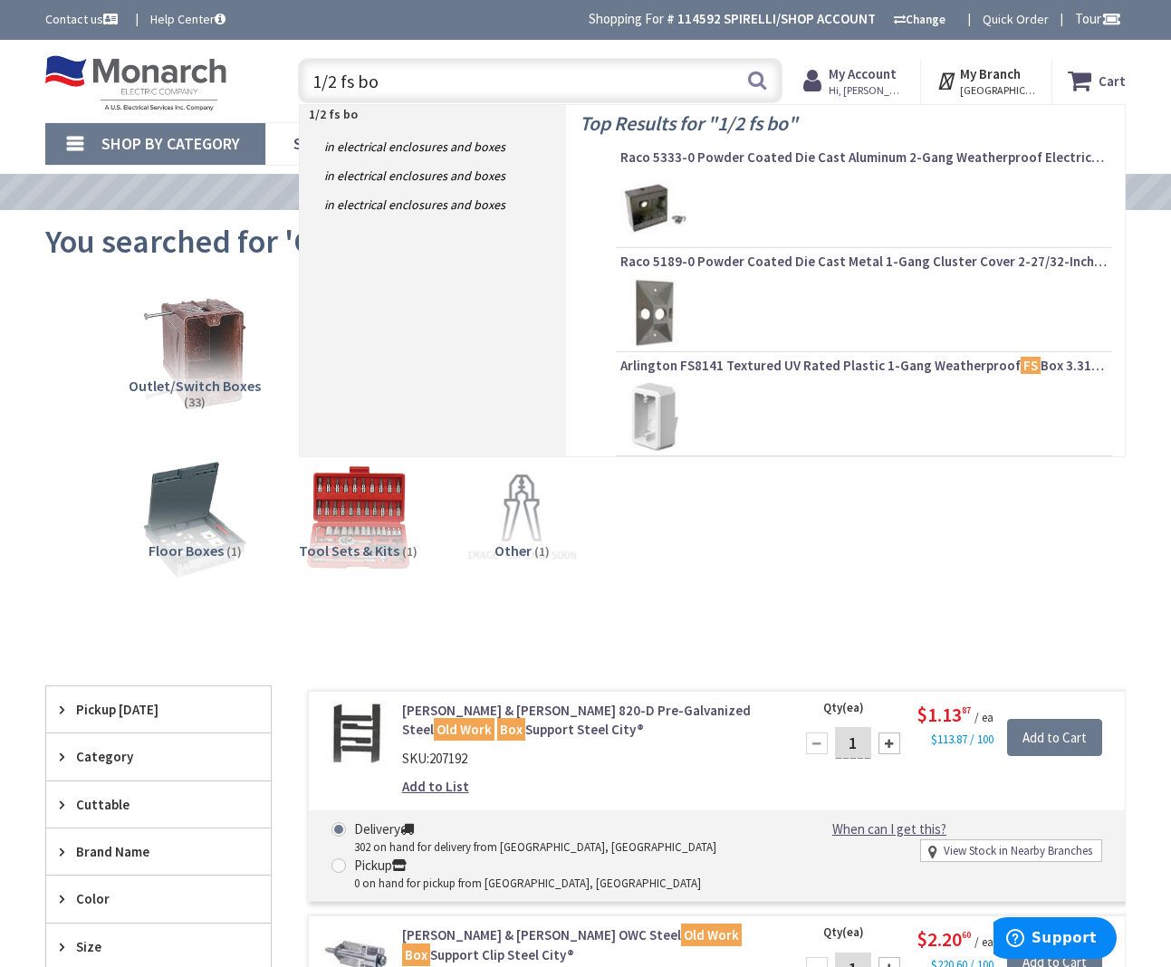
type input "1/2 fs box"
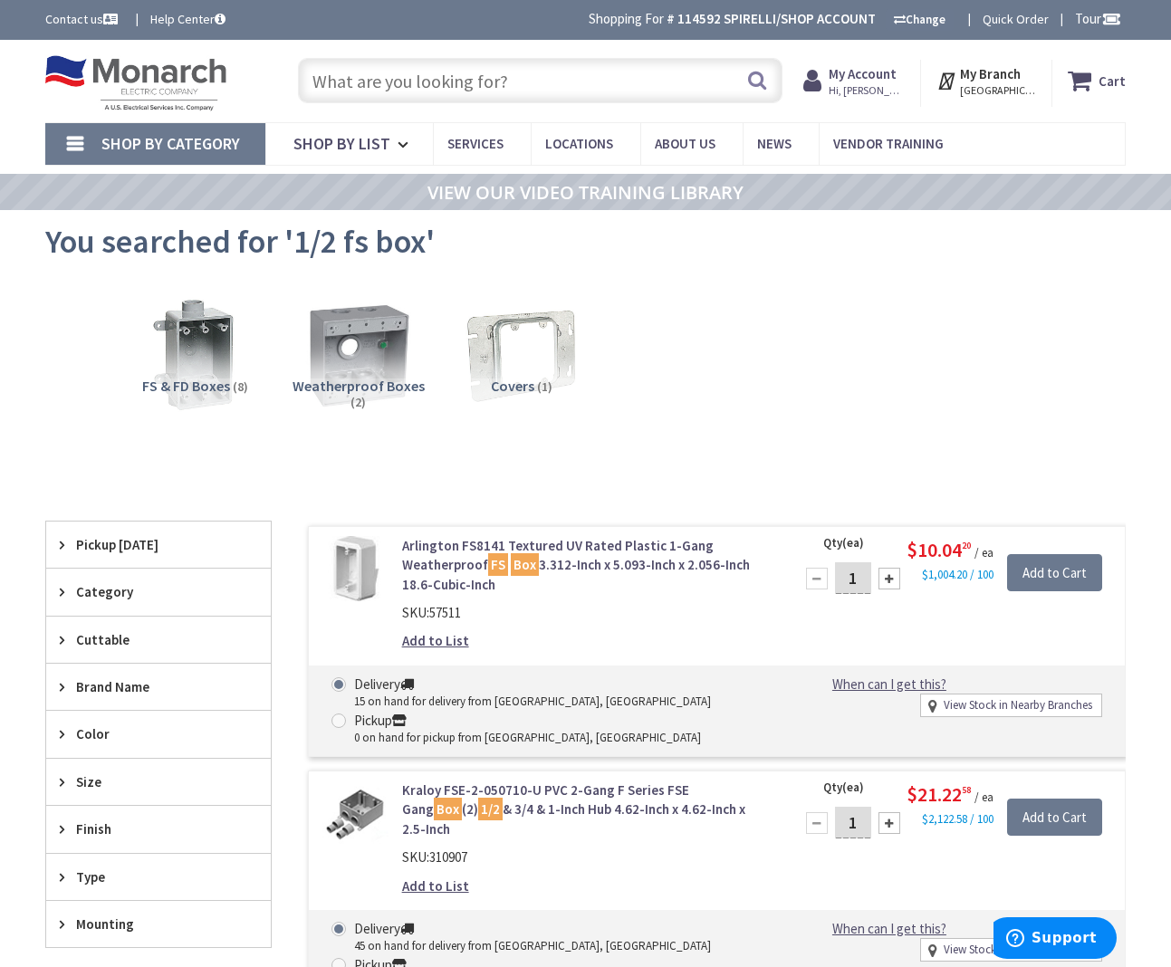
click at [311, 85] on input "text" at bounding box center [540, 80] width 484 height 45
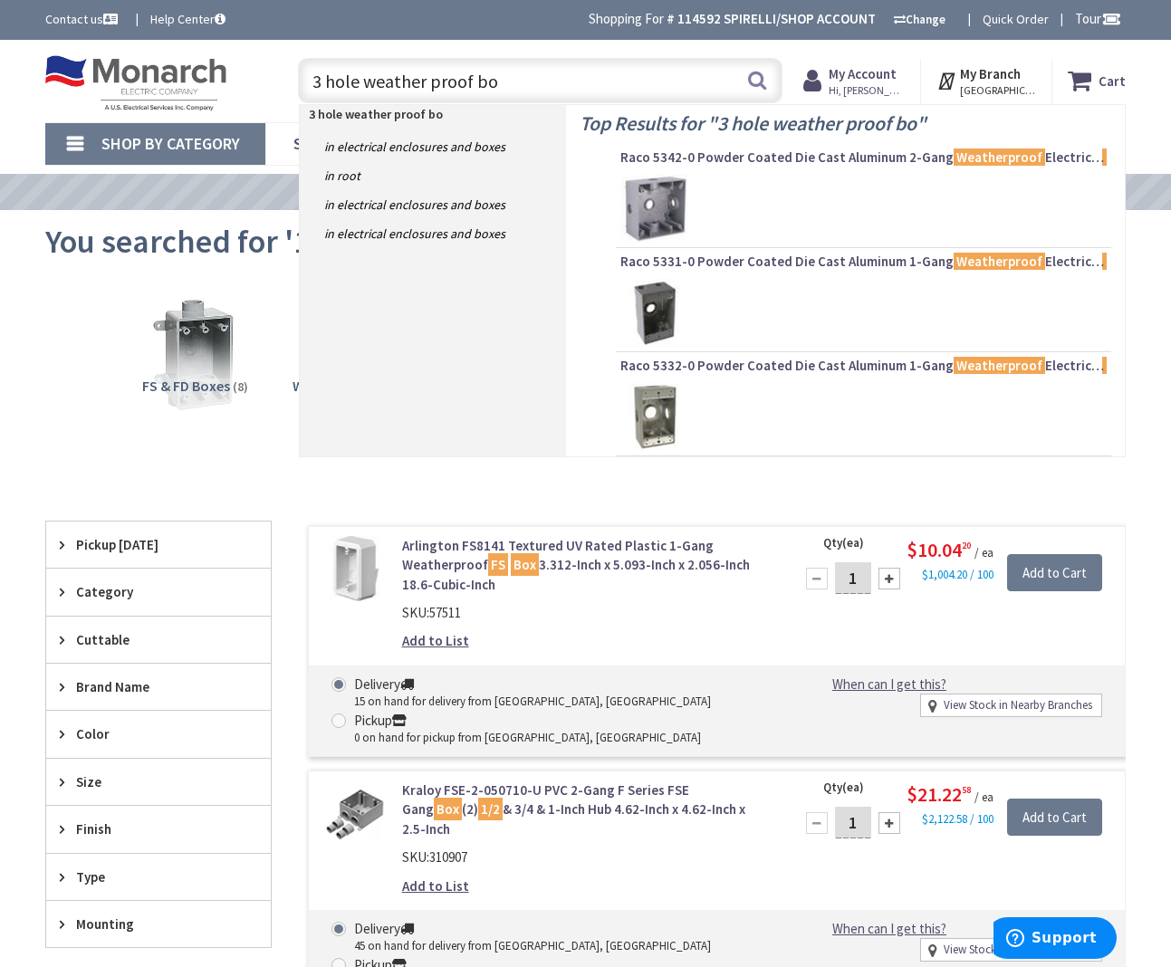
type input "3 hole weather proof box"
